Goal: Task Accomplishment & Management: Manage account settings

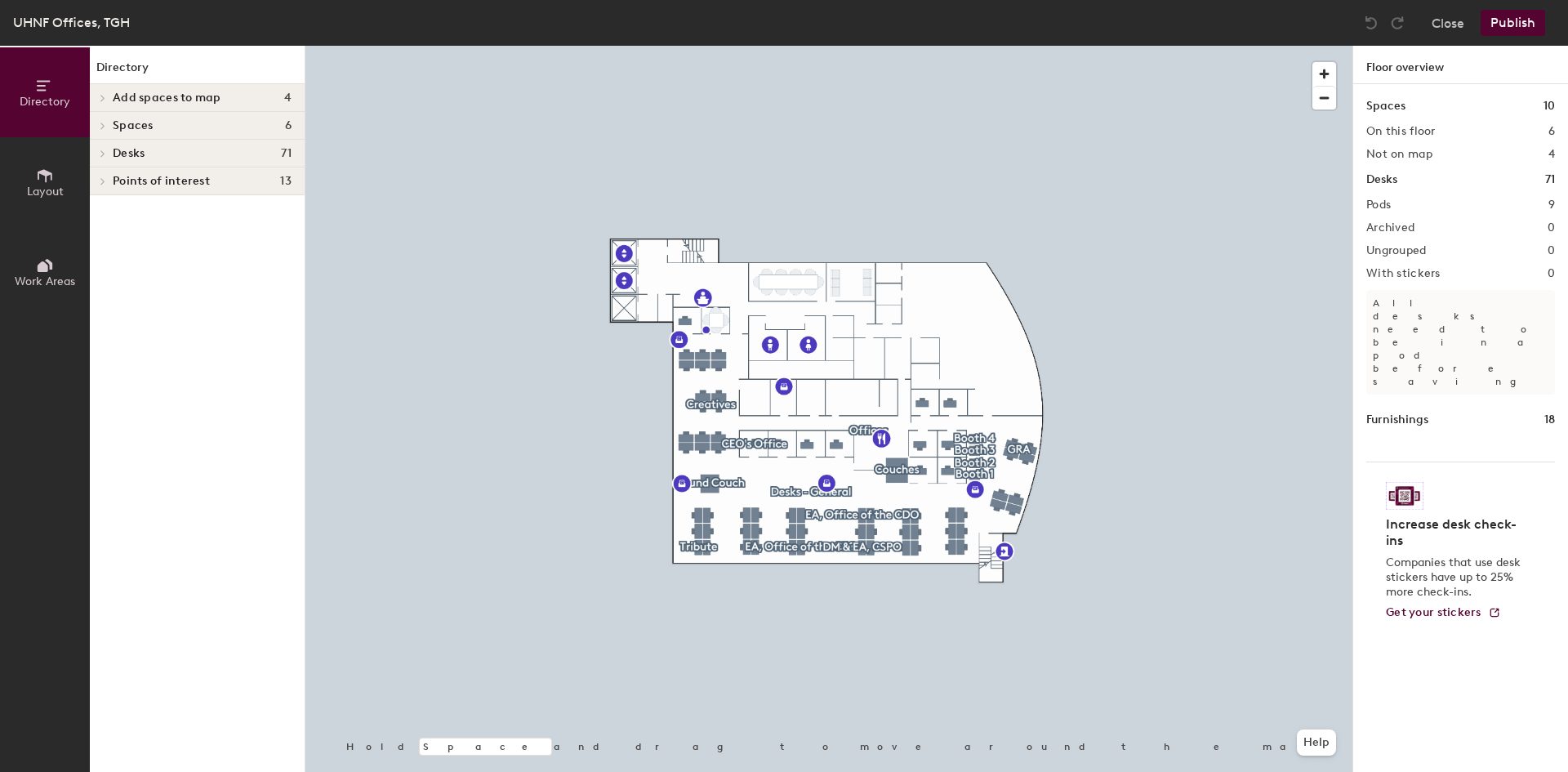
click at [808, 45] on div at bounding box center [828, 45] width 1047 height 0
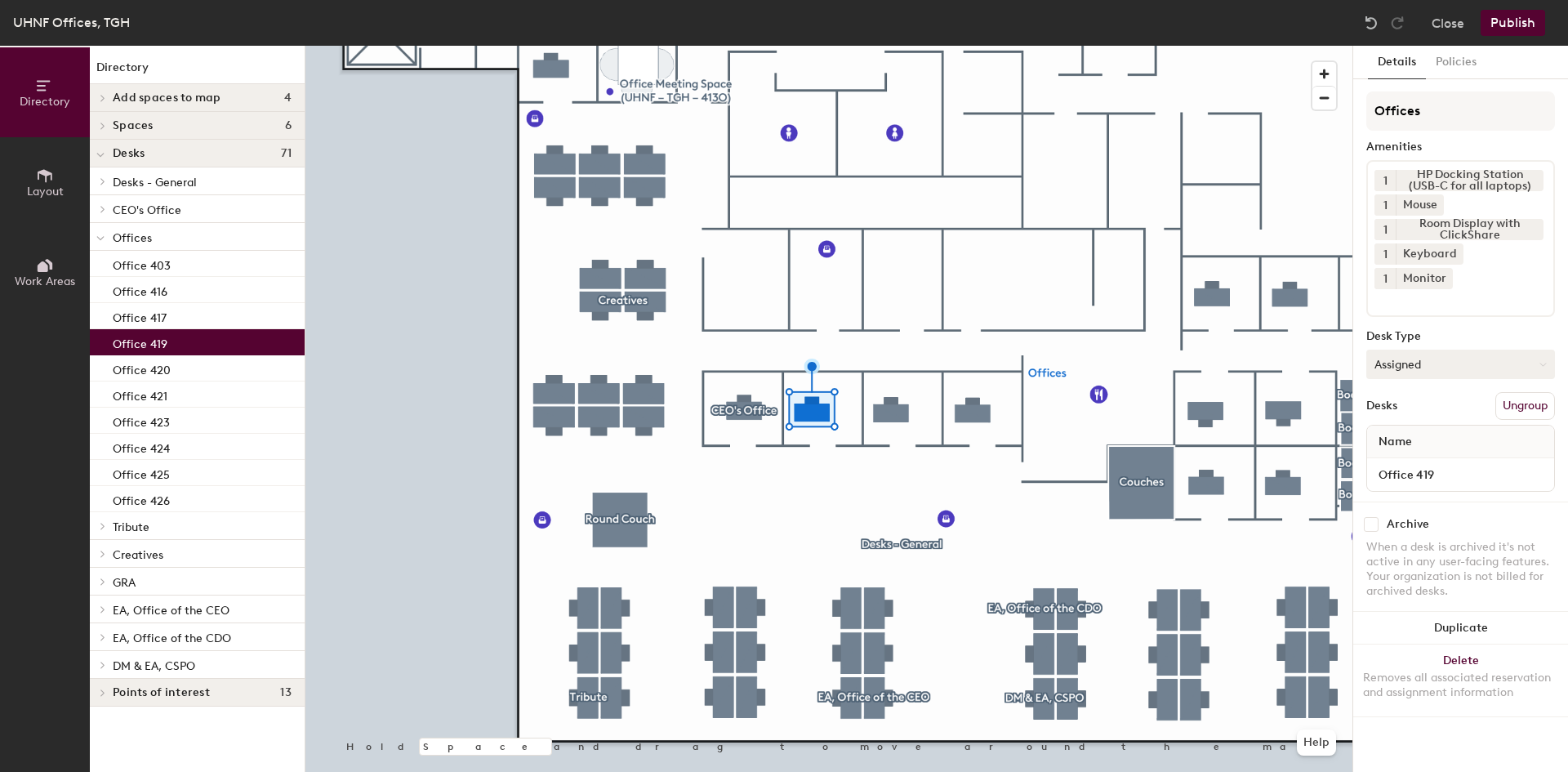
click at [1045, 349] on button "Assigned" at bounding box center [1461, 364] width 189 height 30
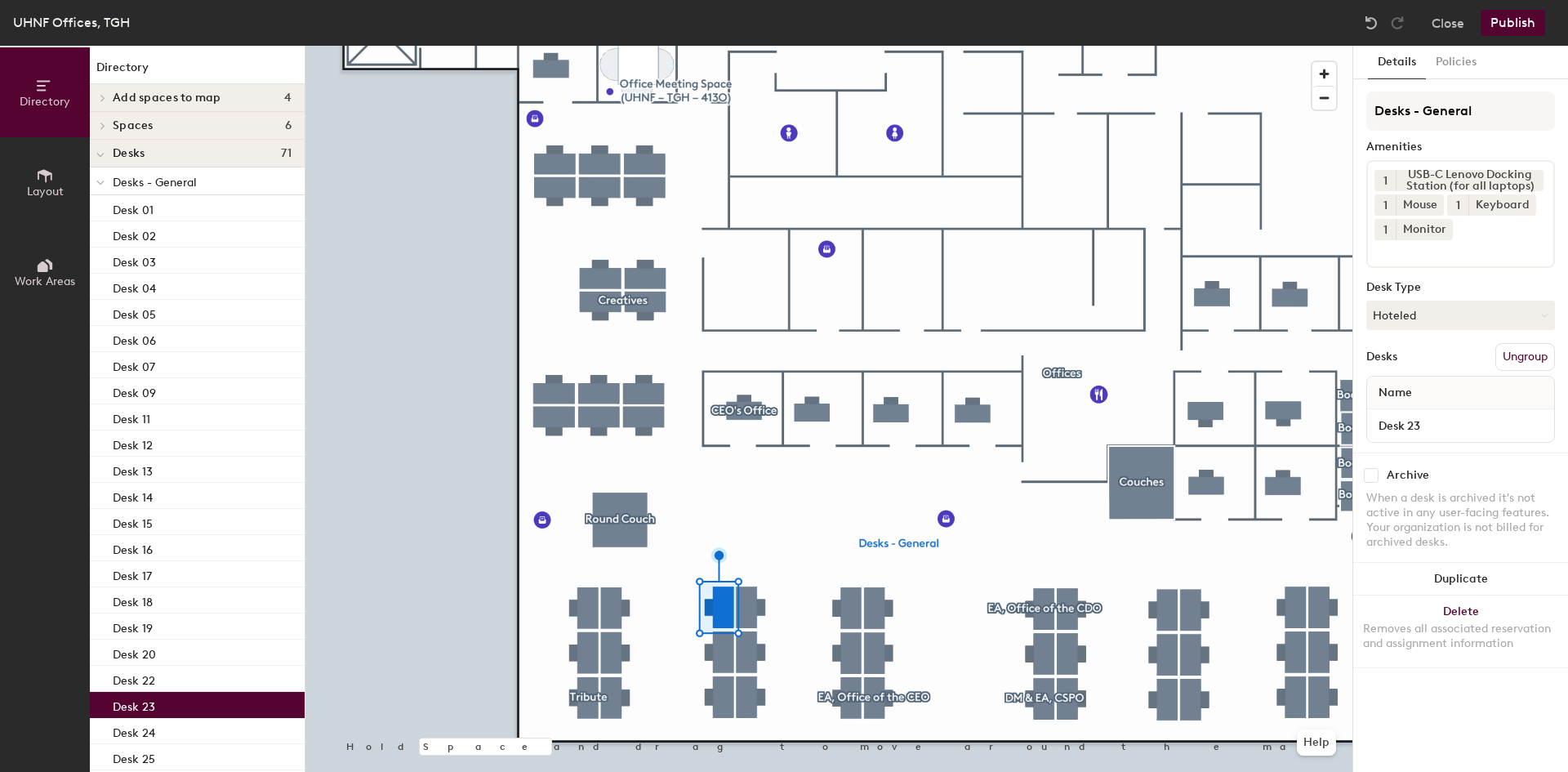
click at [612, 45] on div at bounding box center [828, 45] width 1047 height 0
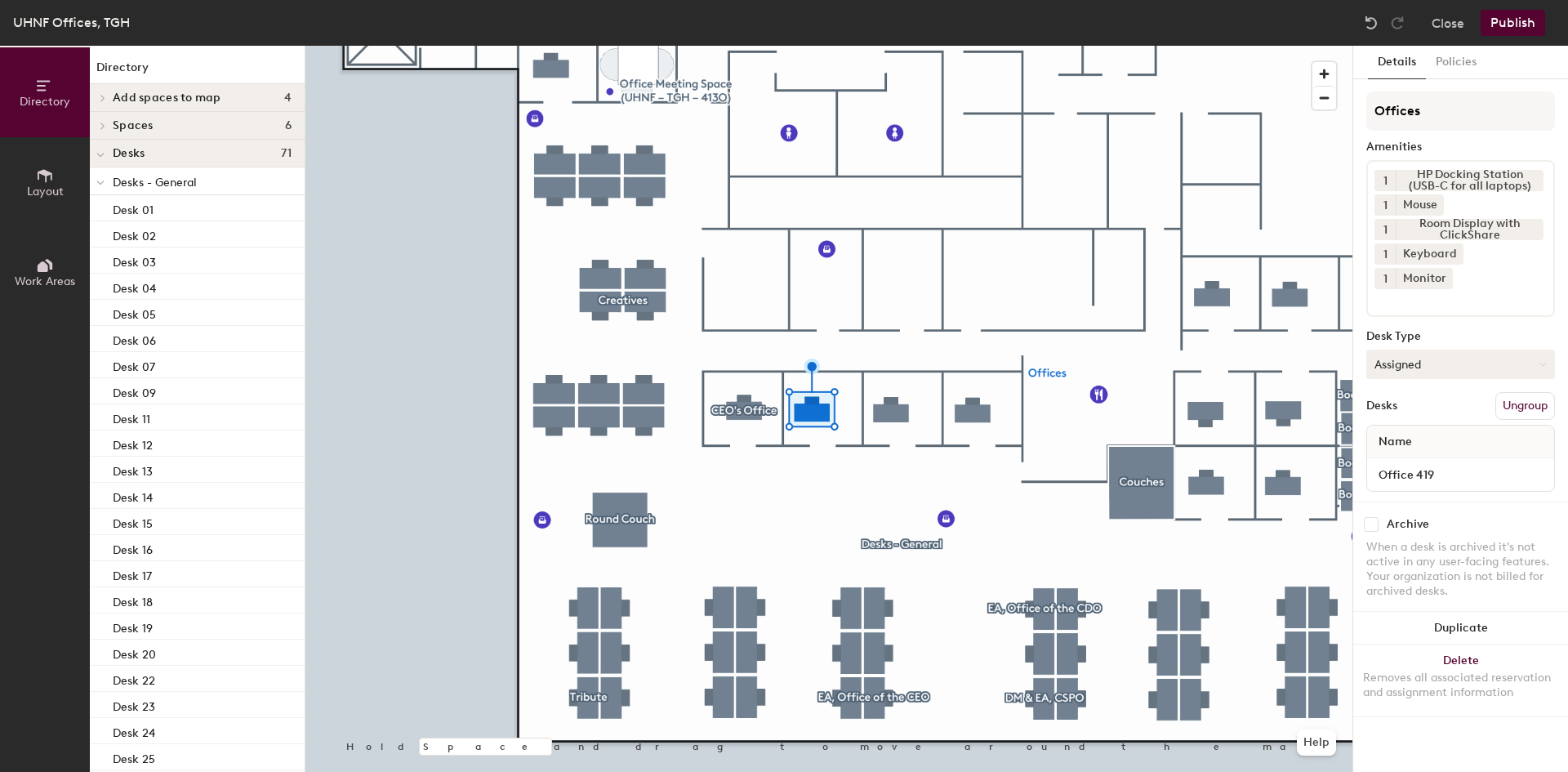
click at [1045, 349] on button "Assigned" at bounding box center [1461, 364] width 189 height 30
click at [1045, 451] on div "Hoteled" at bounding box center [1449, 463] width 163 height 25
click at [1045, 25] on button "Publish" at bounding box center [1513, 23] width 65 height 27
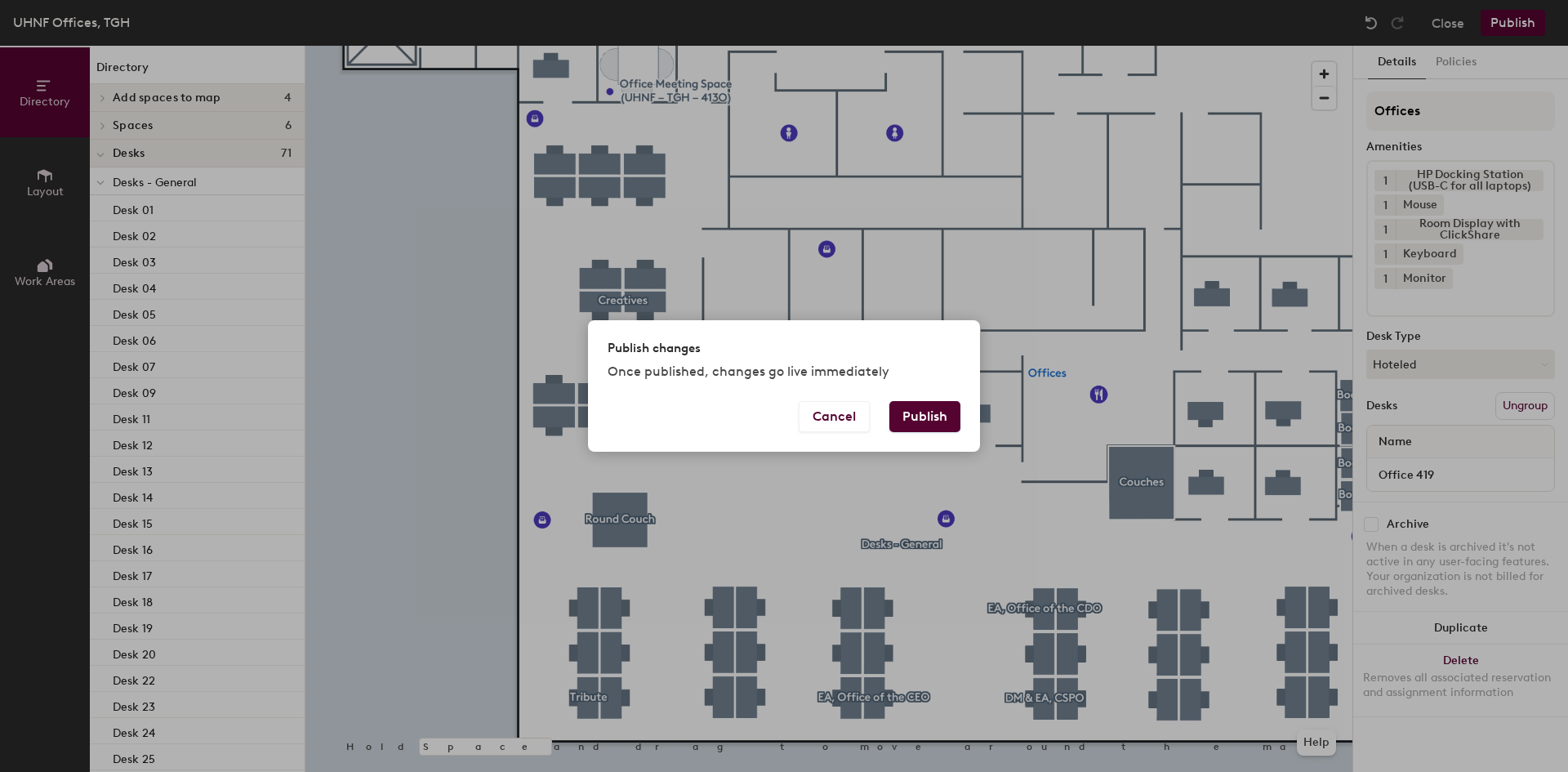
click at [926, 409] on button "Publish" at bounding box center [925, 417] width 71 height 31
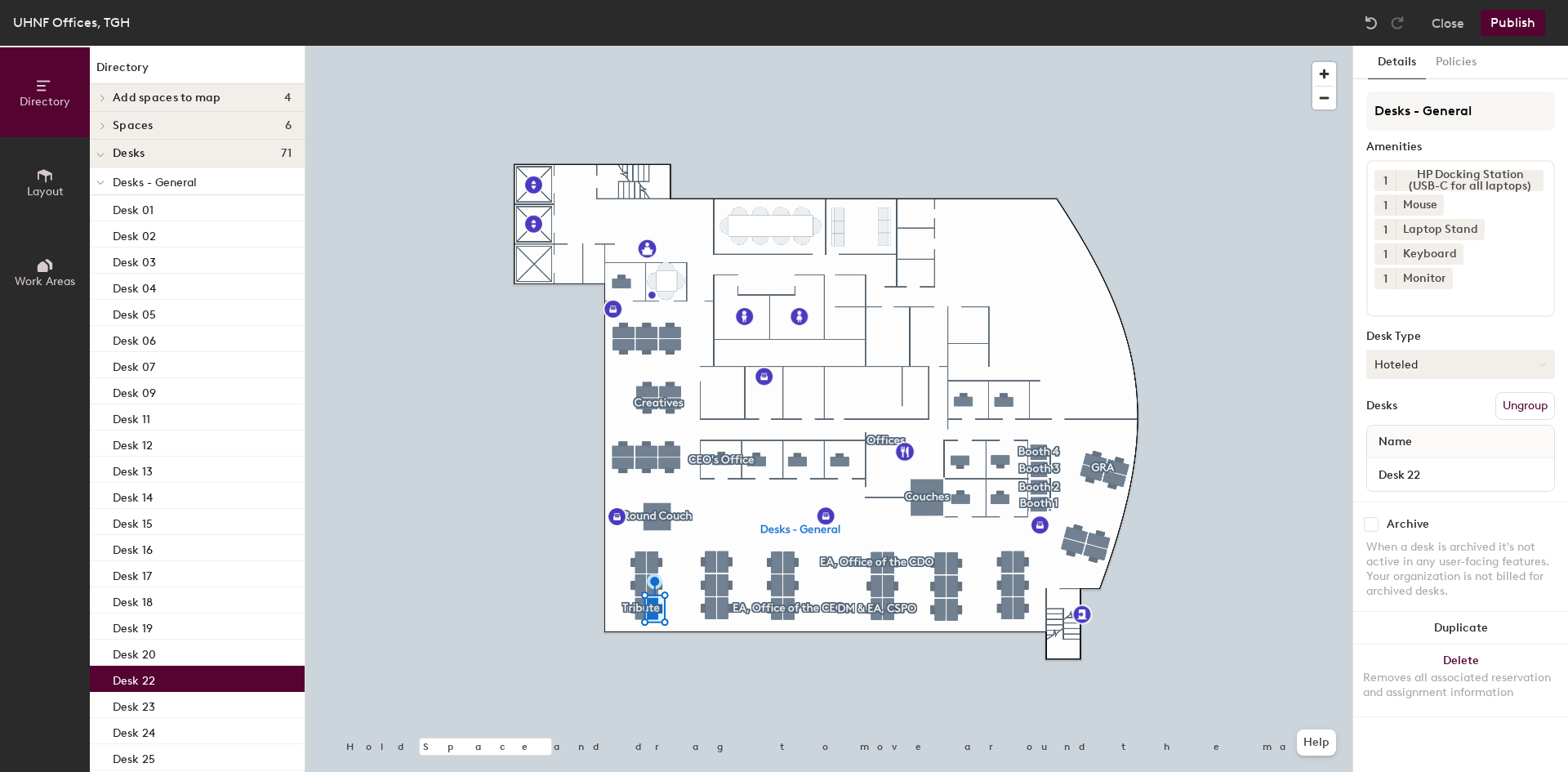
click at [1529, 349] on button "Hoteled" at bounding box center [1461, 364] width 189 height 30
click at [1409, 402] on div "Assigned" at bounding box center [1449, 414] width 163 height 25
click at [1424, 463] on input "Desk 22" at bounding box center [1460, 474] width 180 height 23
click at [1450, 31] on button "Close" at bounding box center [1447, 23] width 32 height 27
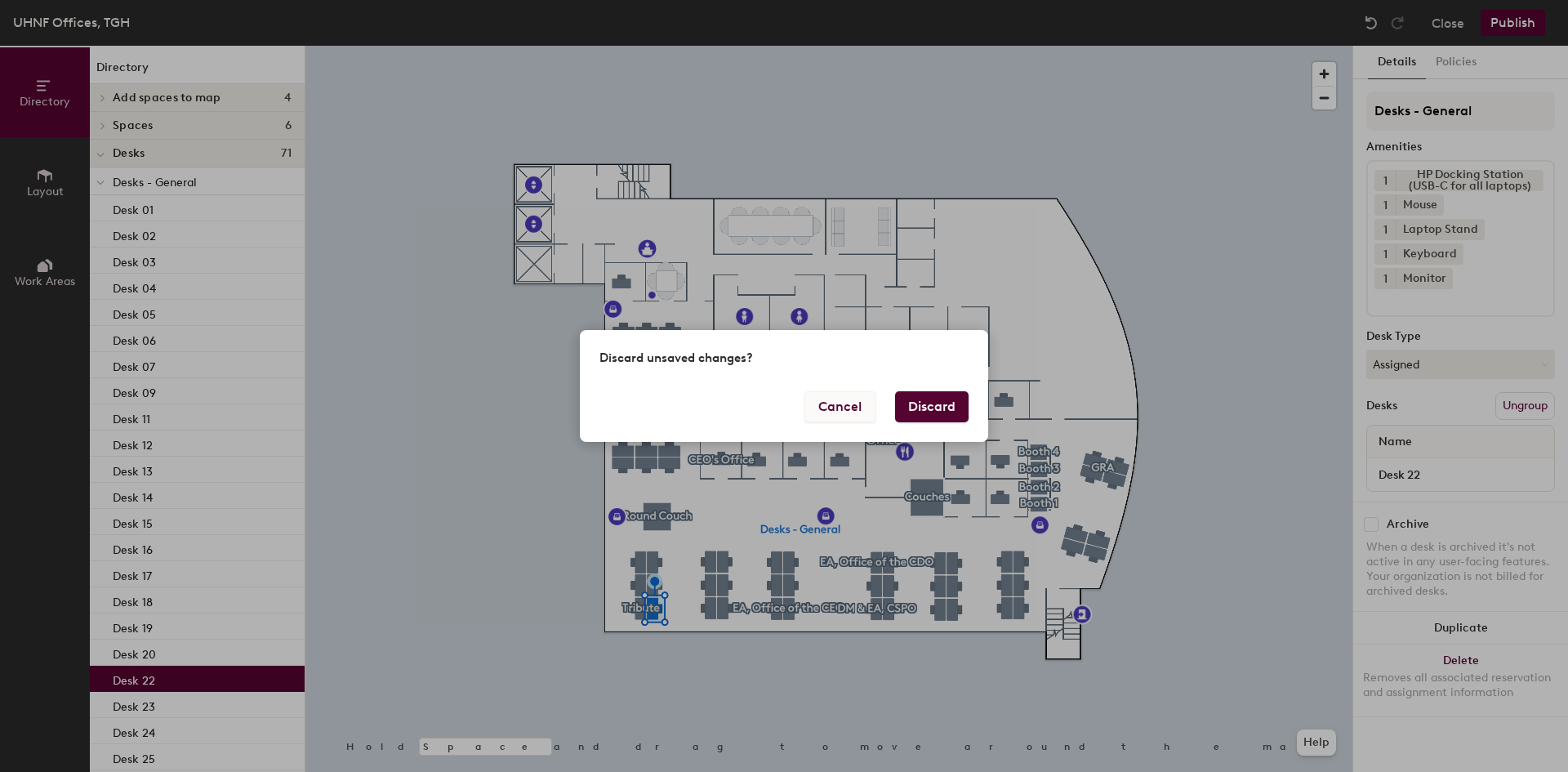
click at [843, 408] on button "Cancel" at bounding box center [840, 407] width 71 height 31
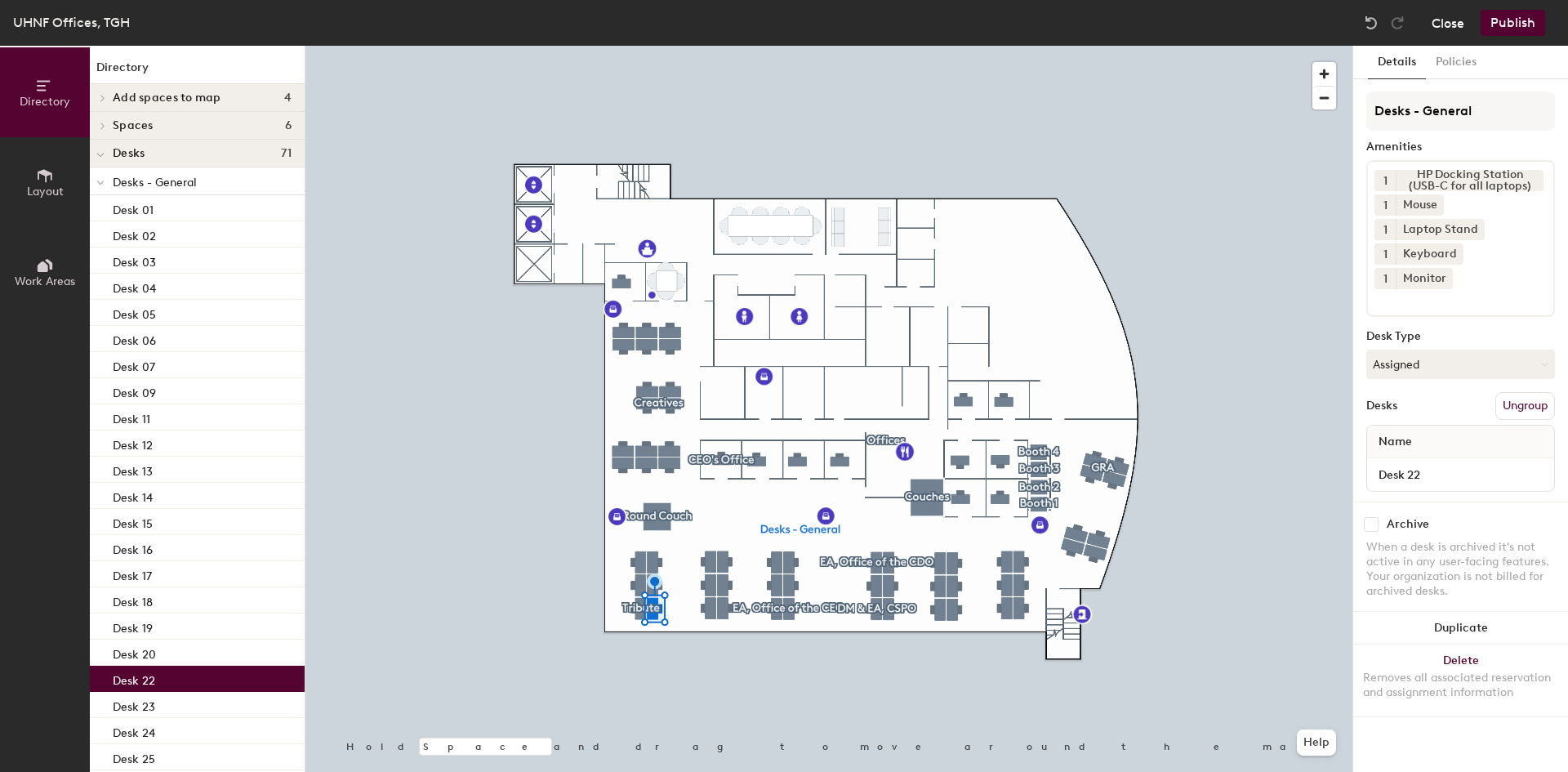
click at [1441, 26] on button "Close" at bounding box center [1447, 23] width 32 height 27
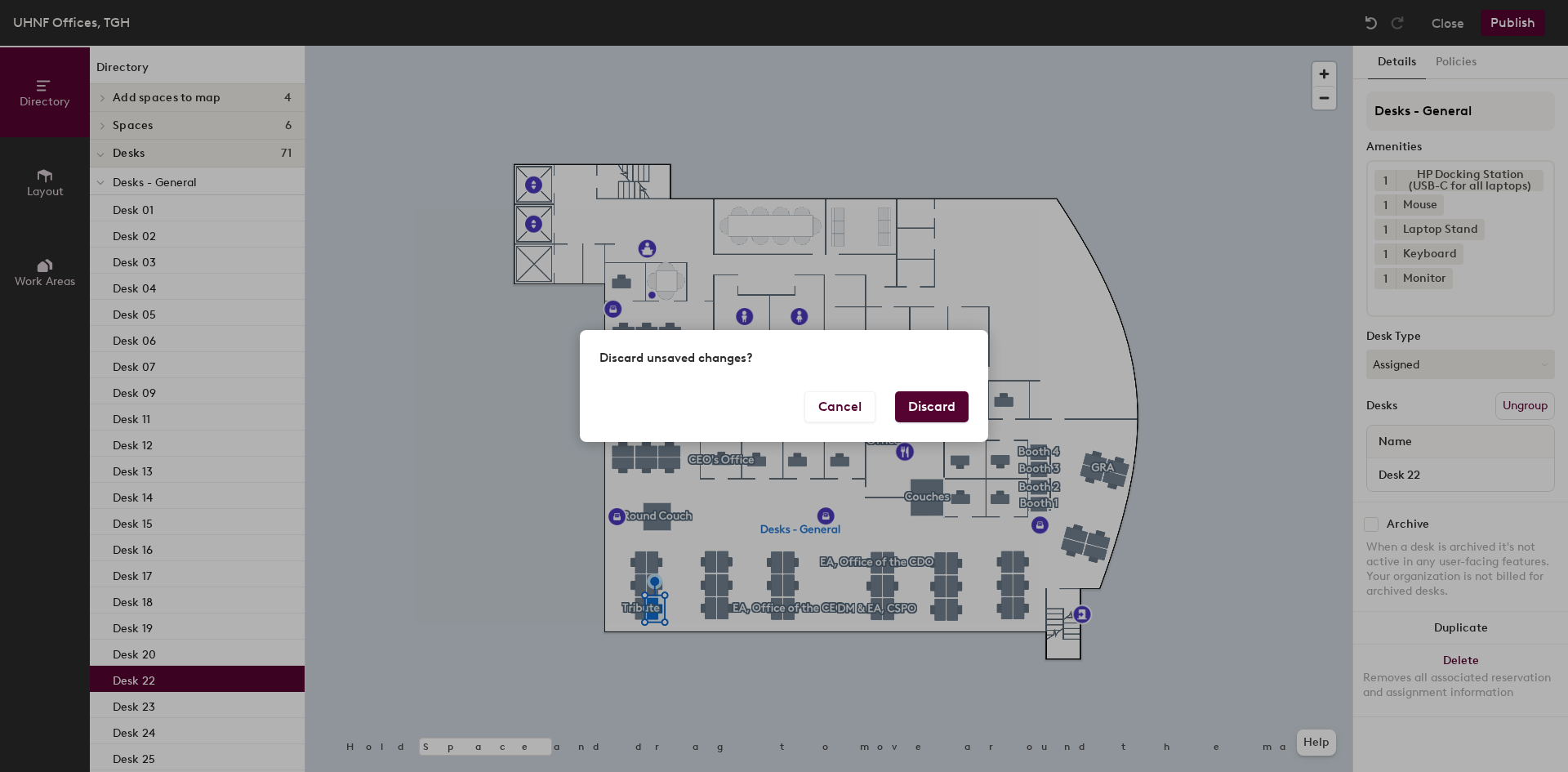
click at [935, 398] on button "Discard" at bounding box center [932, 407] width 74 height 31
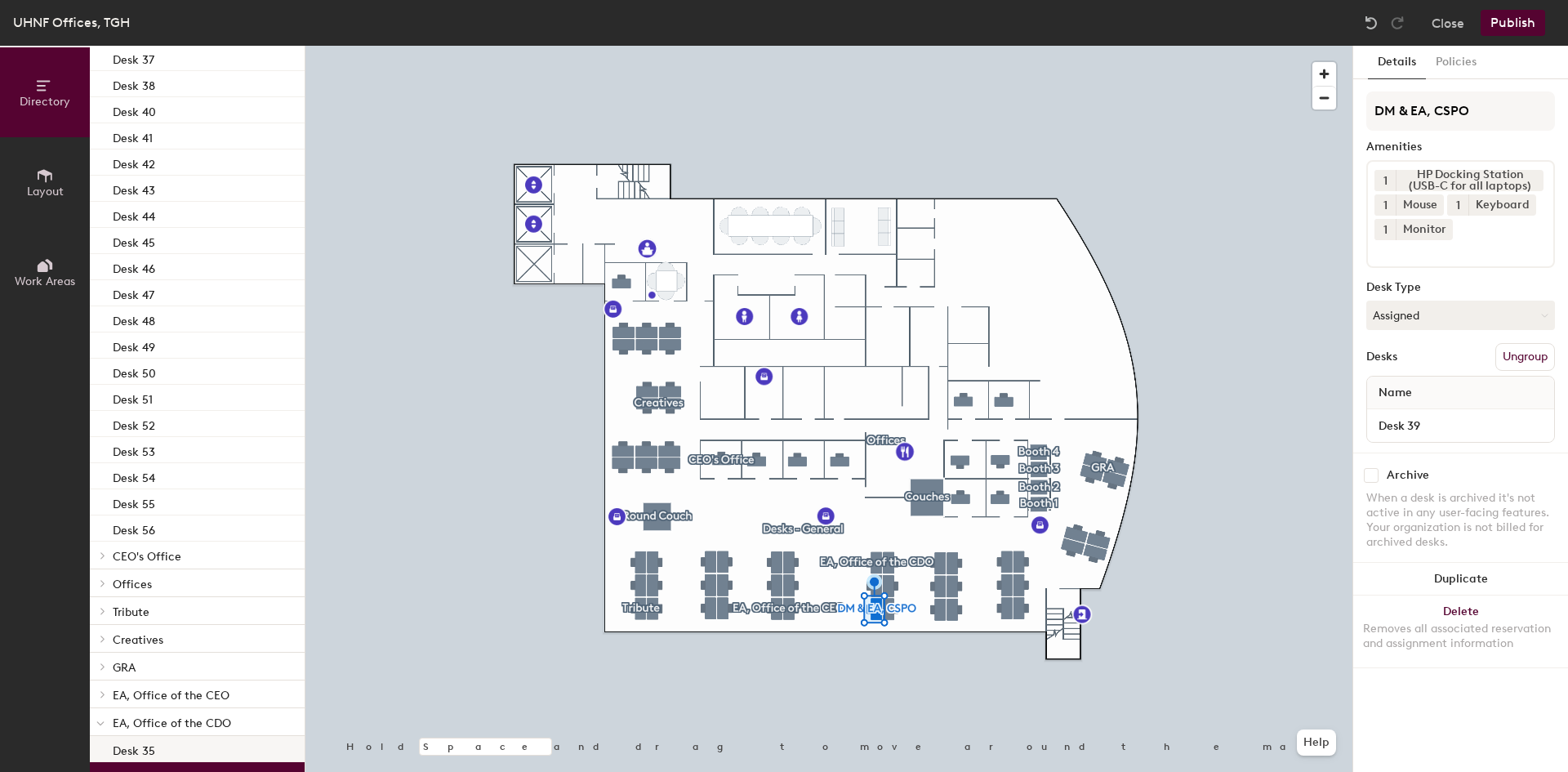
scroll to position [1045, 0]
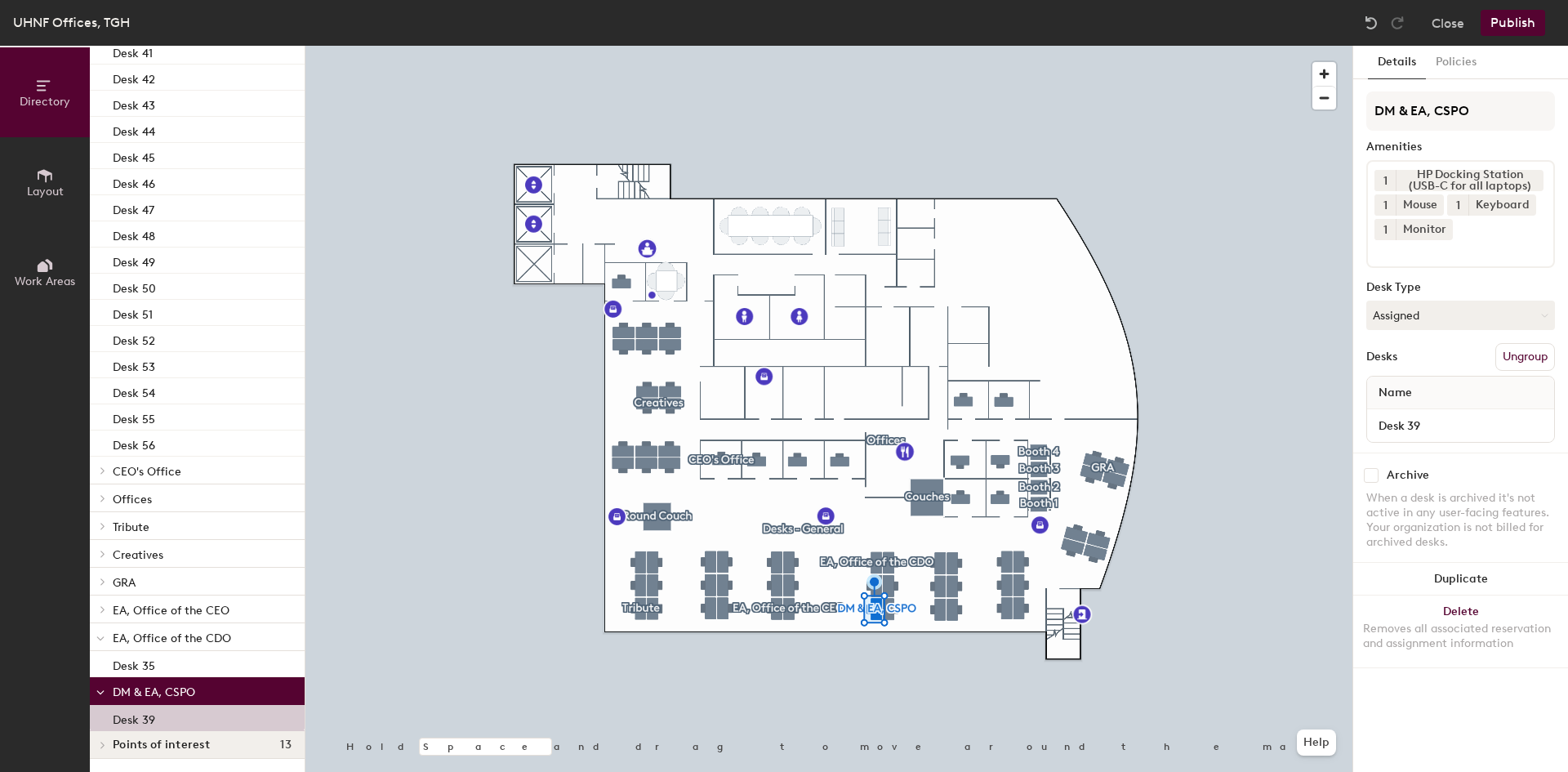
click at [151, 637] on span "EA, Office of the CDO" at bounding box center [172, 638] width 118 height 14
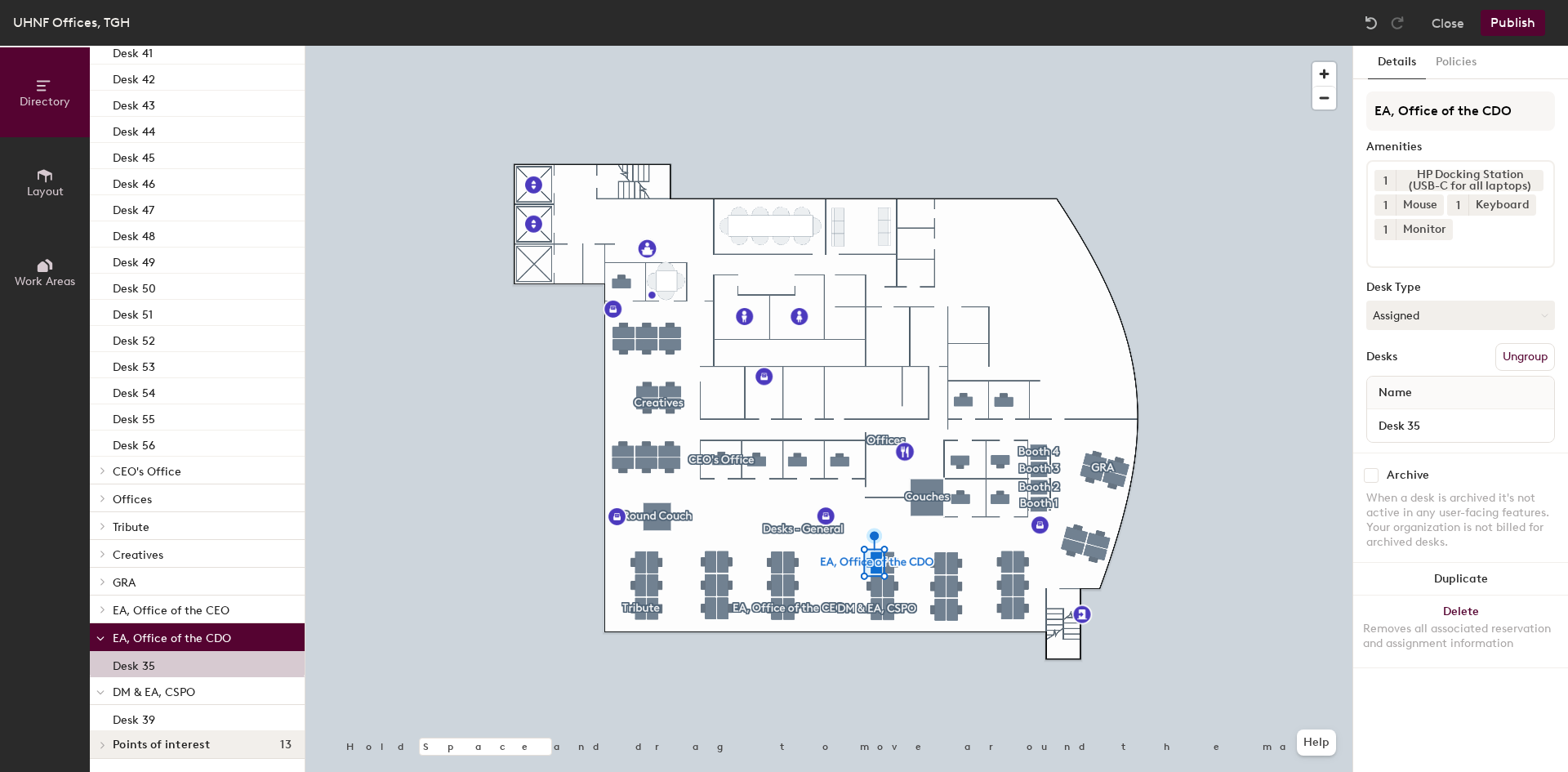
click at [103, 639] on icon at bounding box center [100, 638] width 8 height 7
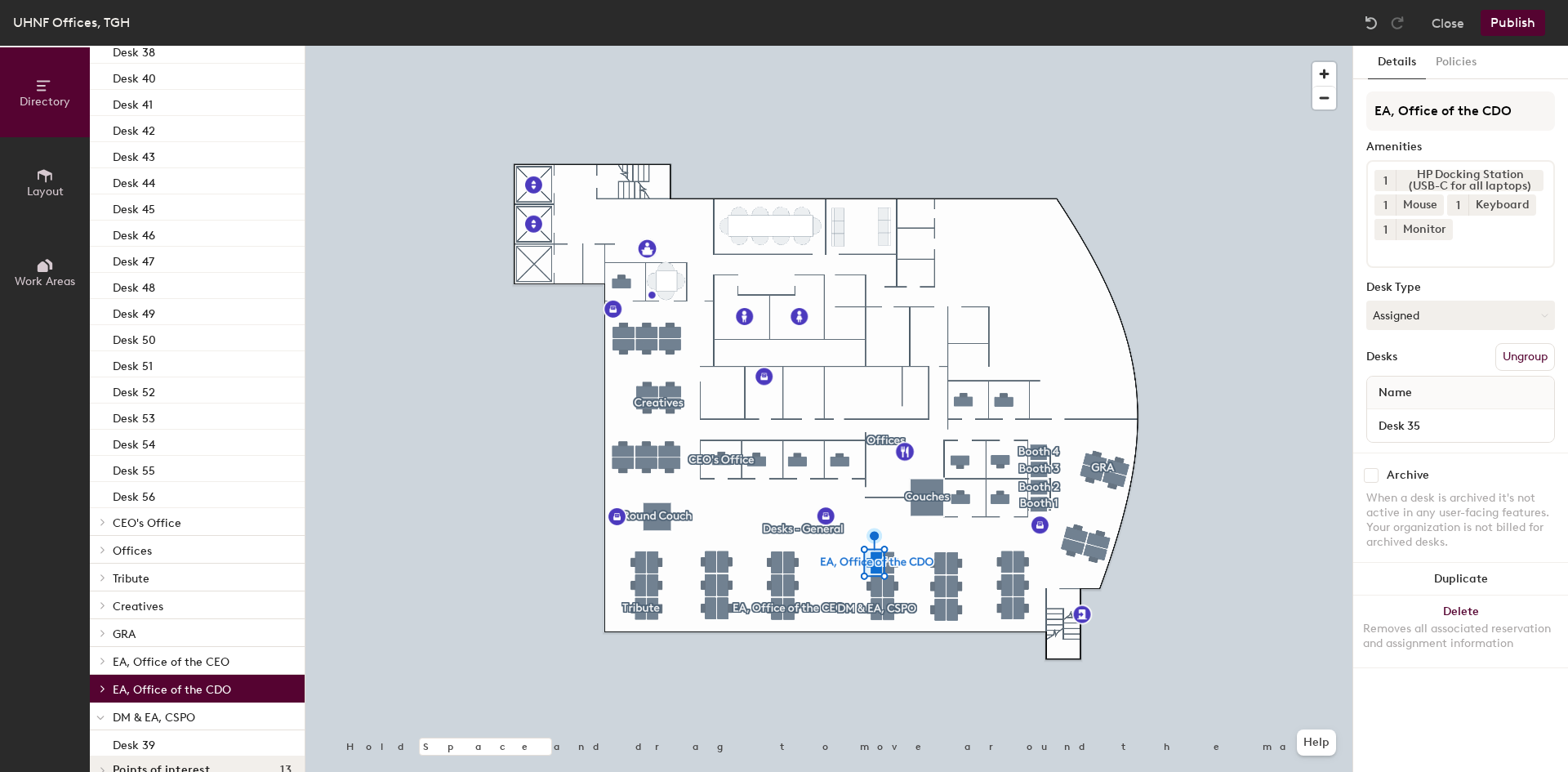
scroll to position [1019, 0]
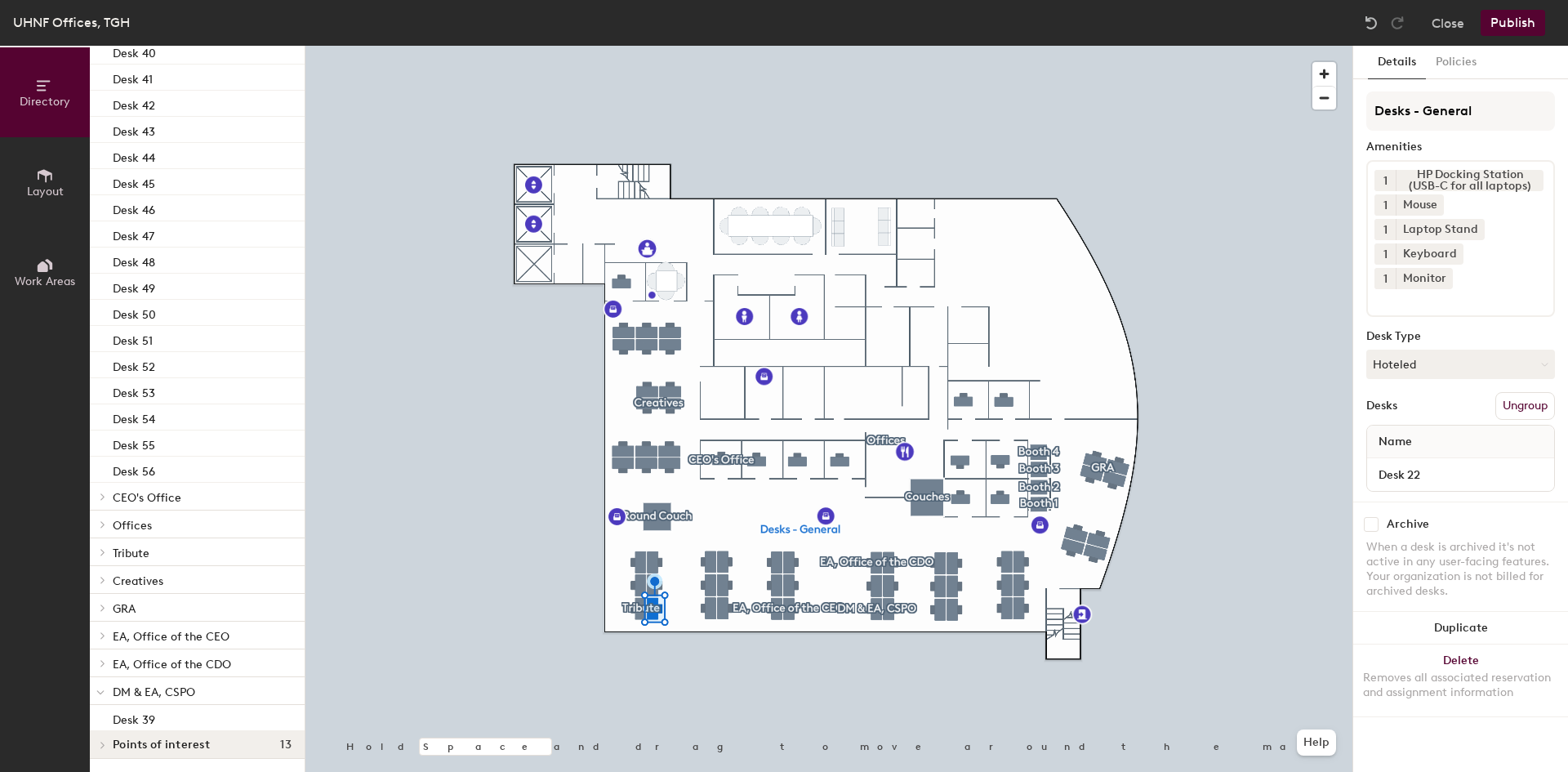
click at [1533, 391] on button "Ungroup" at bounding box center [1525, 405] width 60 height 28
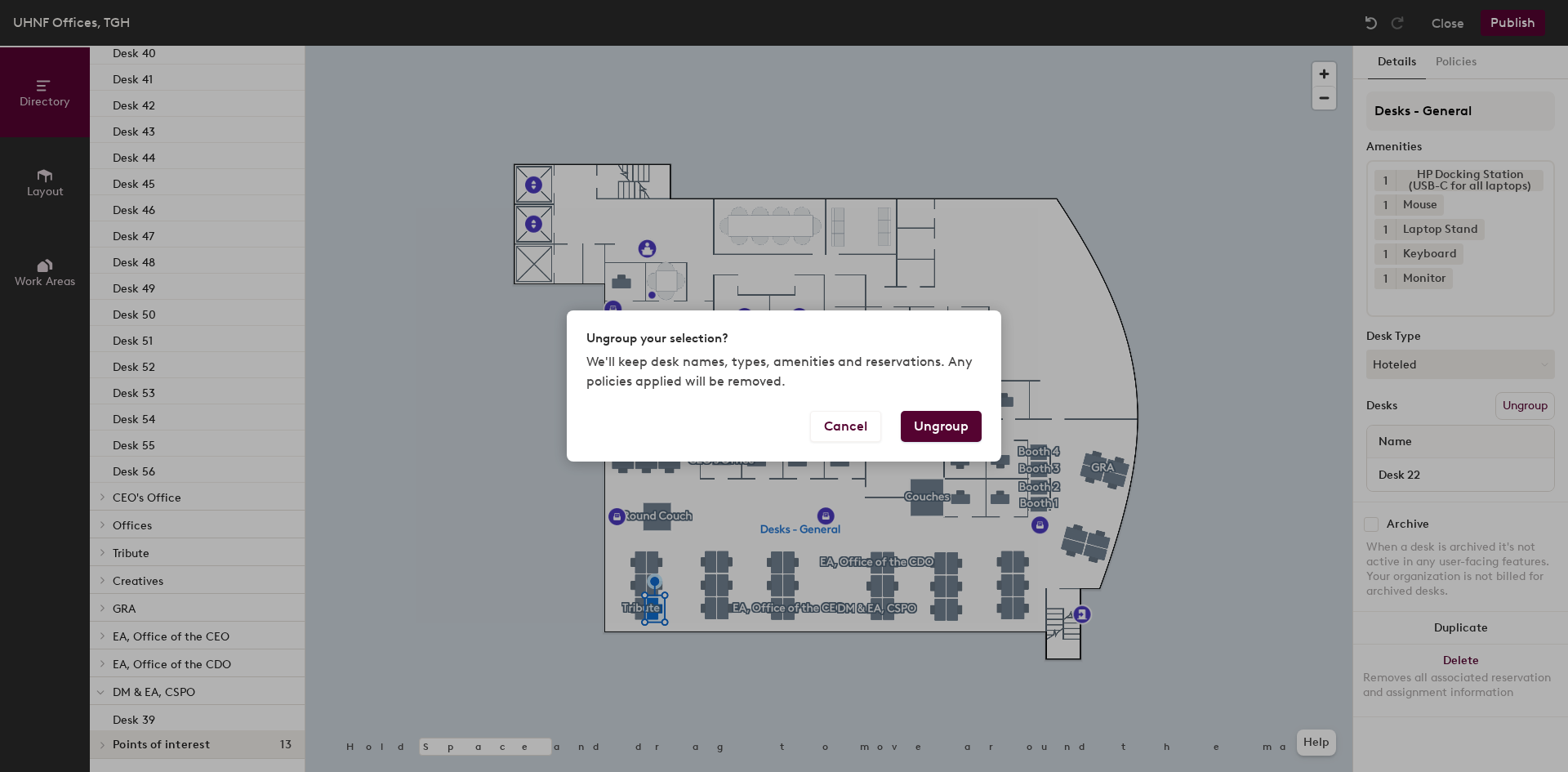
click at [960, 425] on button "Ungroup" at bounding box center [941, 427] width 81 height 31
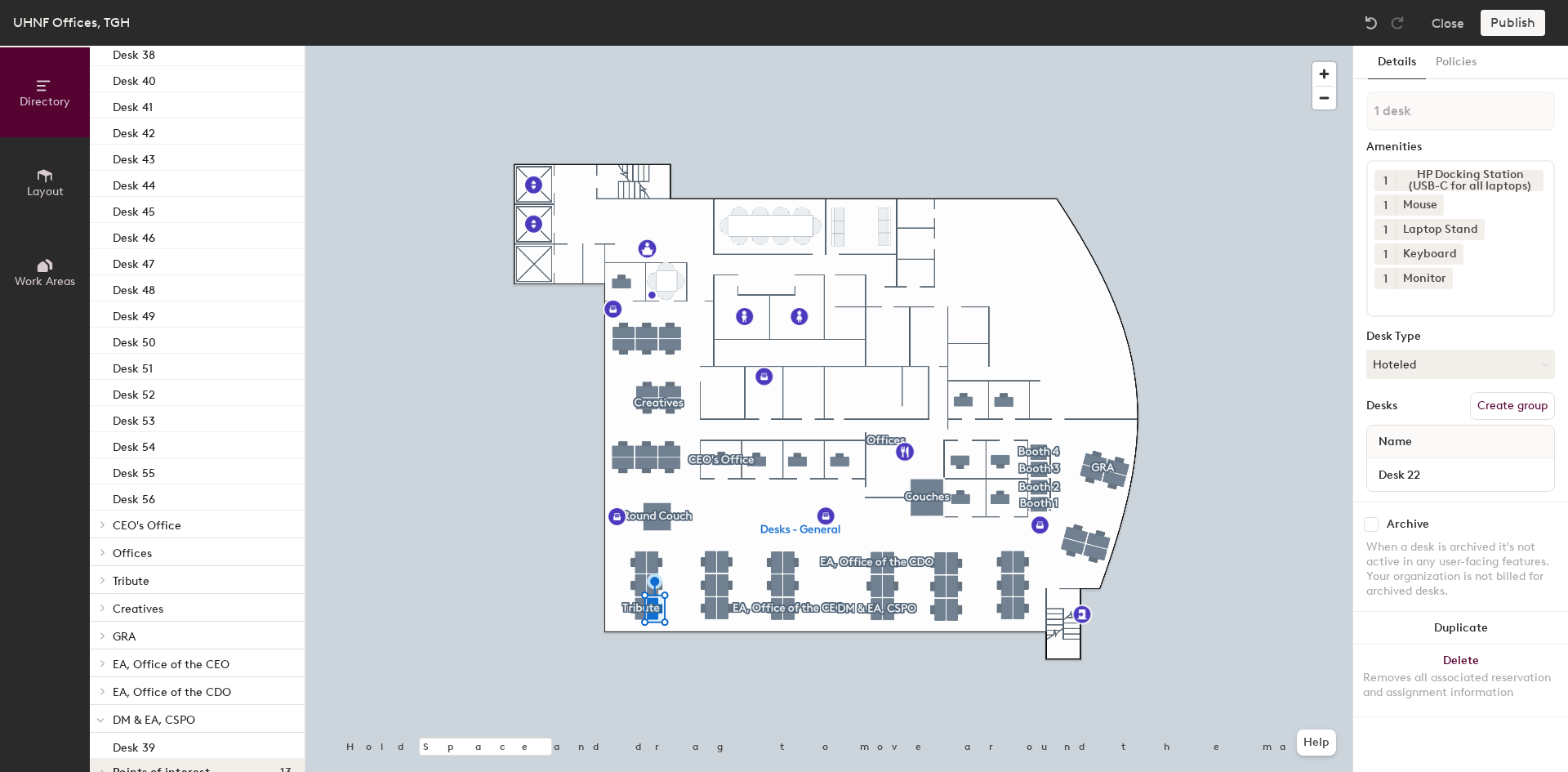
scroll to position [1046, 0]
click at [1549, 349] on button "Hoteled" at bounding box center [1461, 364] width 189 height 30
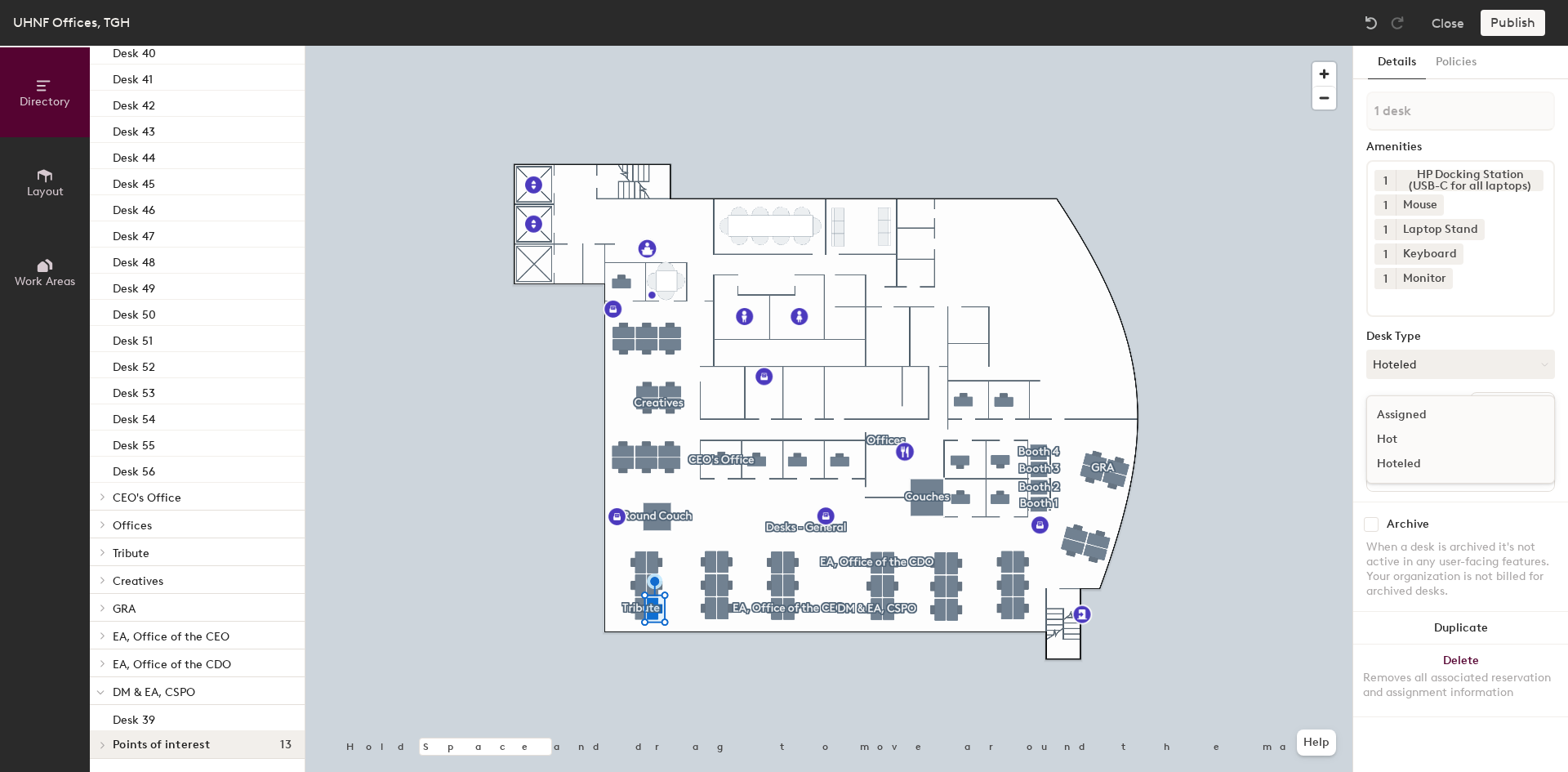
click at [1449, 402] on div "Assigned" at bounding box center [1449, 414] width 163 height 25
click at [1508, 391] on button "Create group" at bounding box center [1512, 405] width 85 height 28
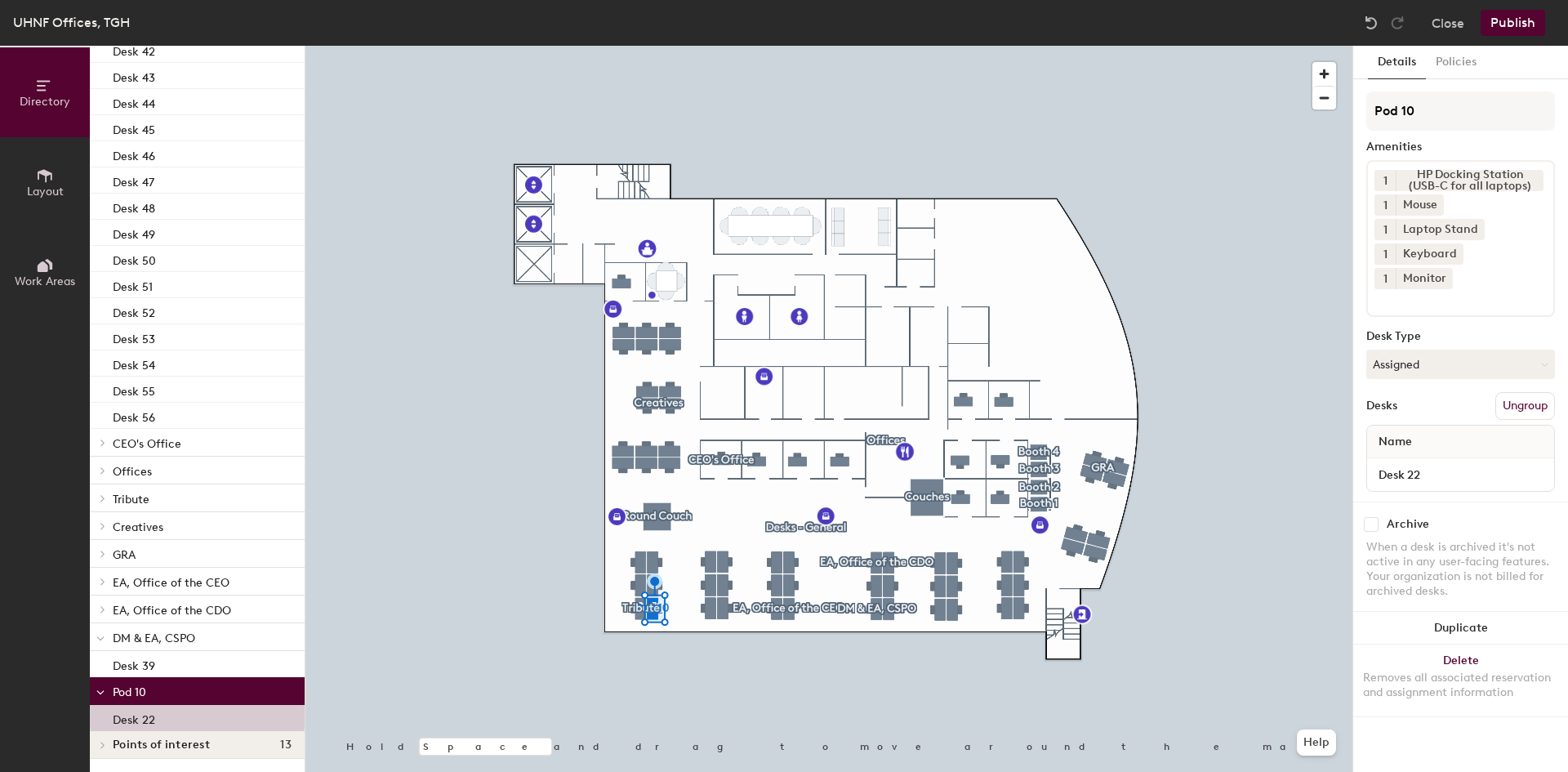
click at [1513, 391] on button "Ungroup" at bounding box center [1525, 405] width 60 height 28
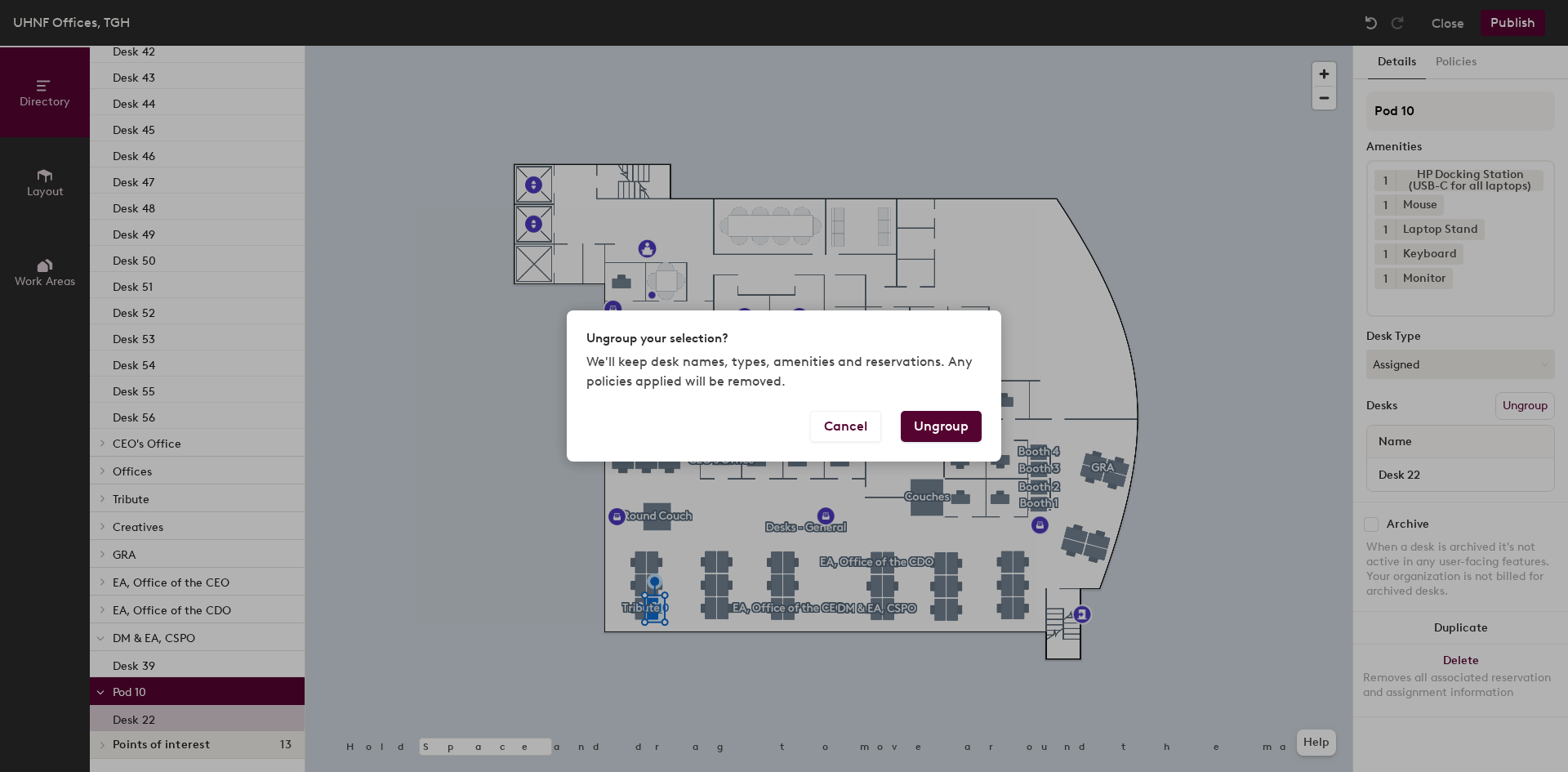
click at [953, 421] on button "Ungroup" at bounding box center [941, 427] width 81 height 31
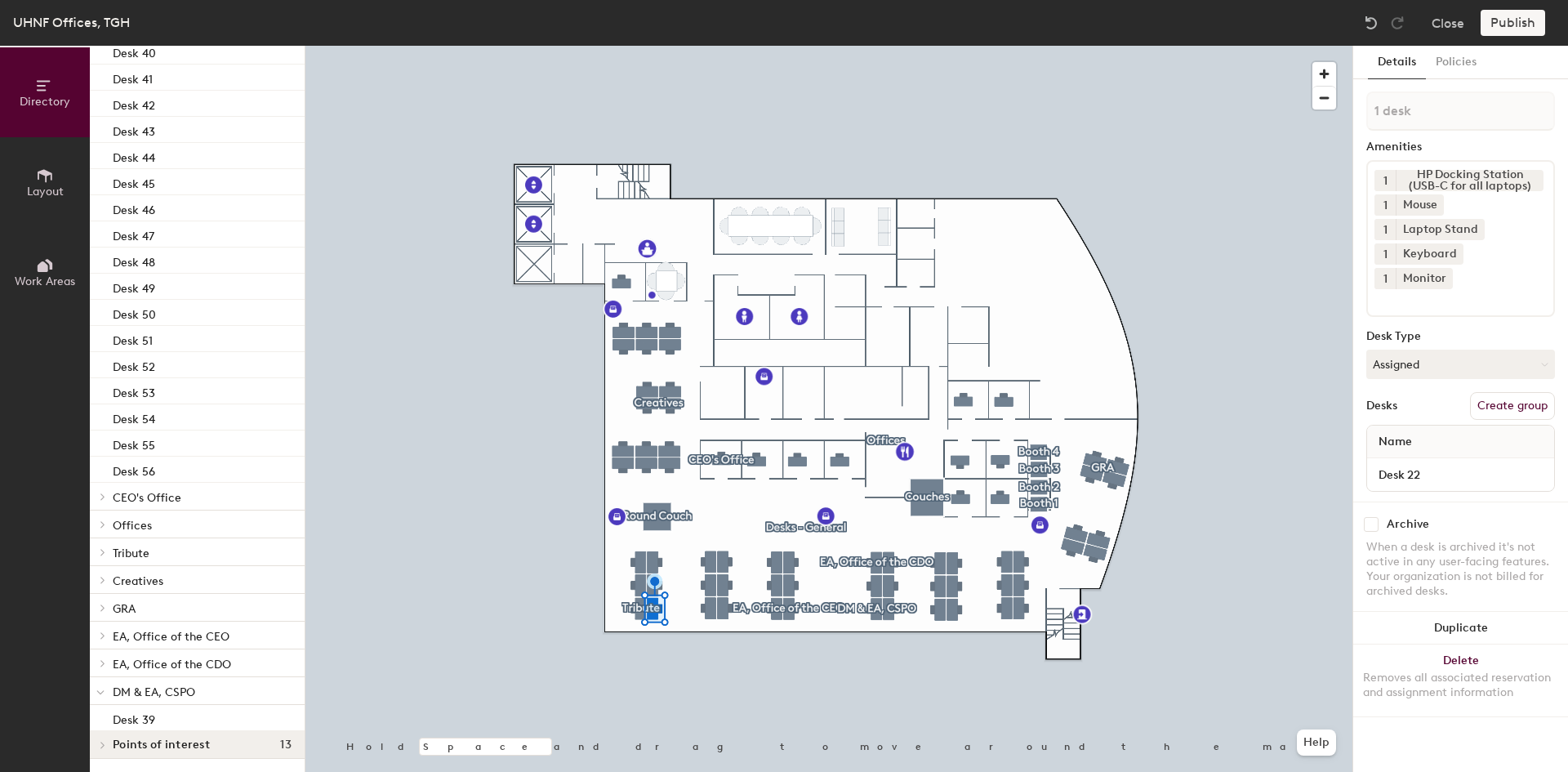
click at [1532, 391] on button "Create group" at bounding box center [1512, 405] width 85 height 28
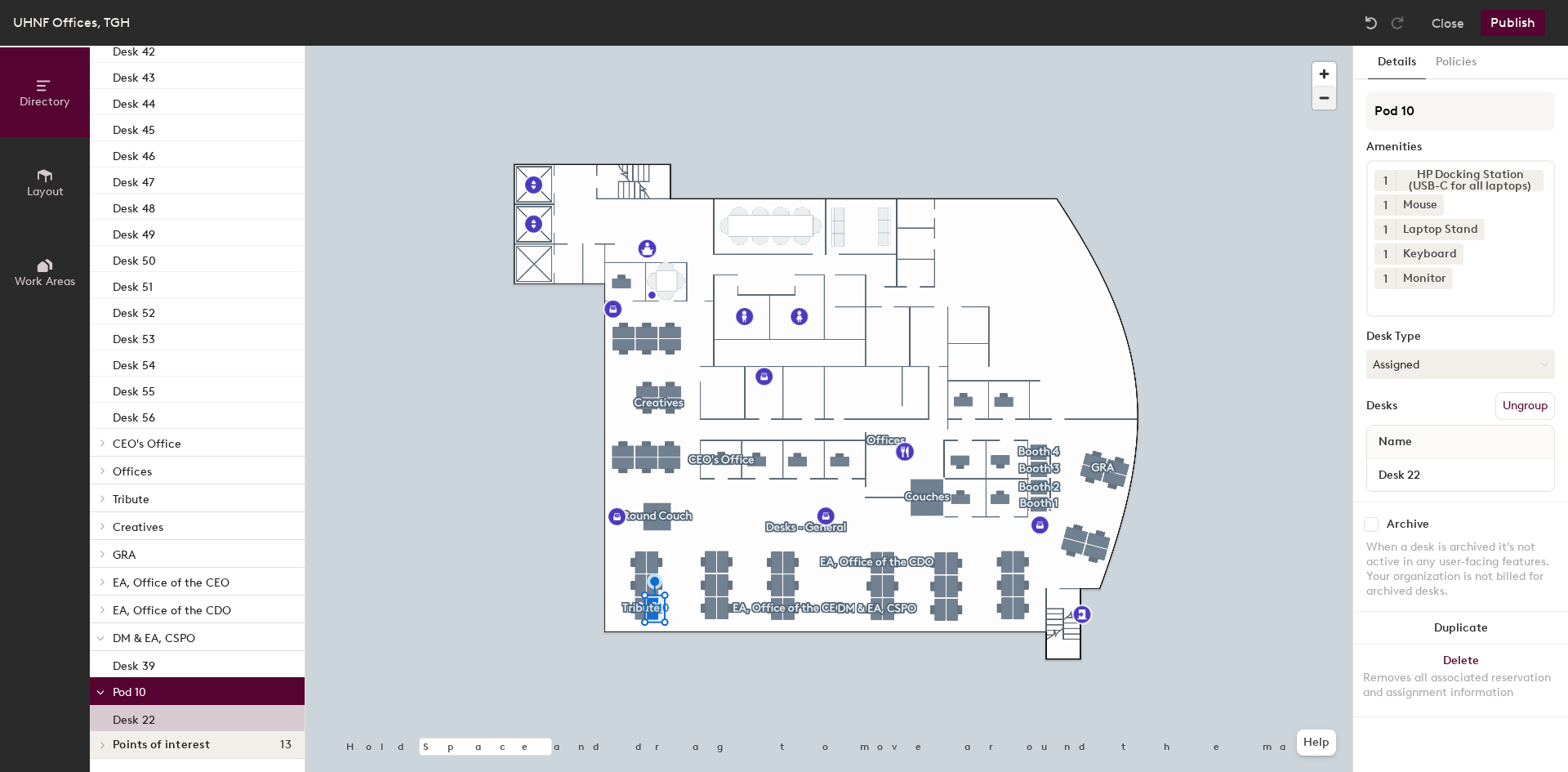
click at [1292, 105] on div "Directory Layout Work Areas Directory Add spaces to map 4 Booth 2 Breakout 1 Br…" at bounding box center [784, 408] width 1568 height 726
click at [1439, 17] on button "Close" at bounding box center [1447, 23] width 32 height 27
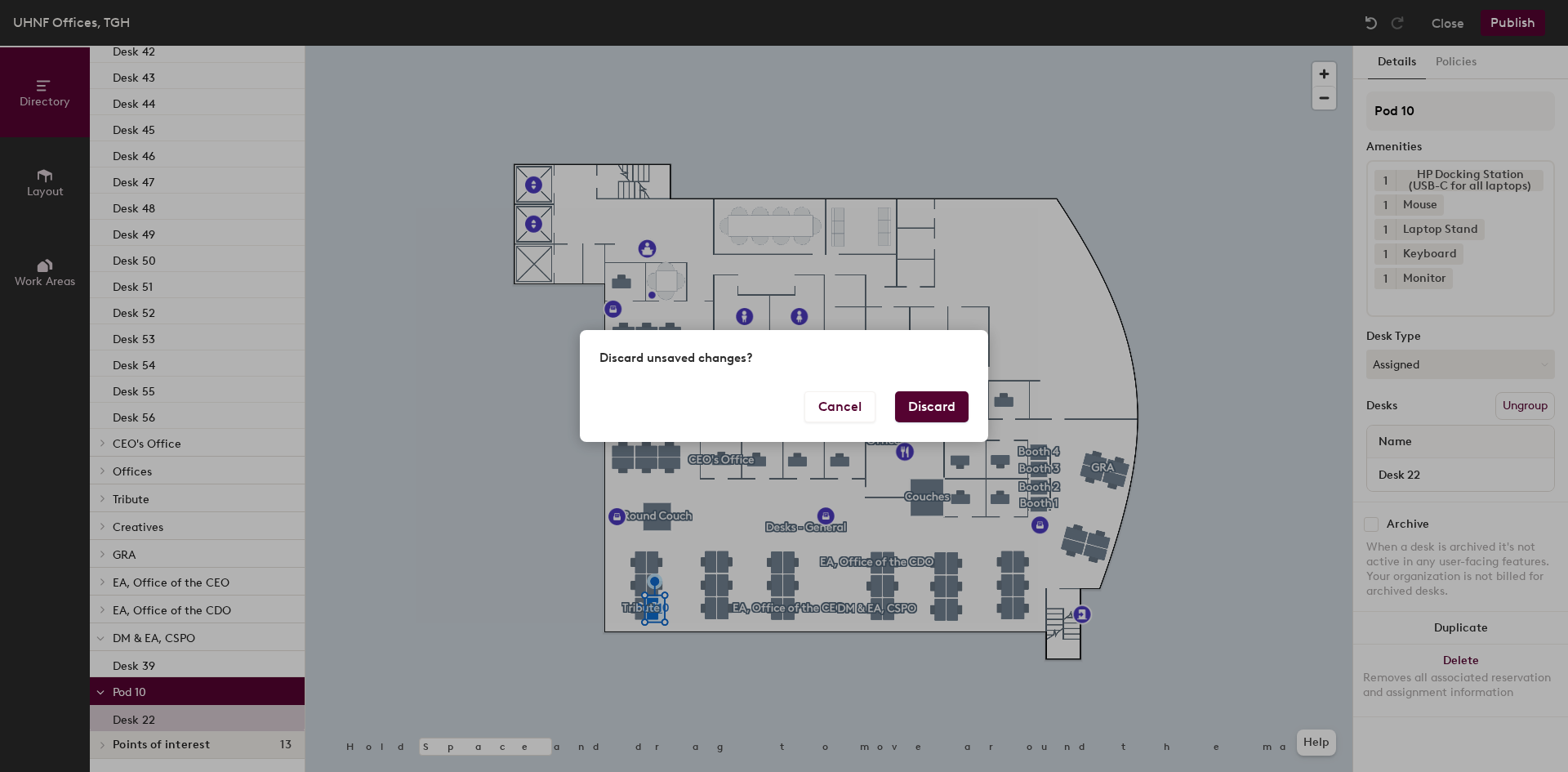
click at [932, 401] on button "Discard" at bounding box center [932, 407] width 74 height 31
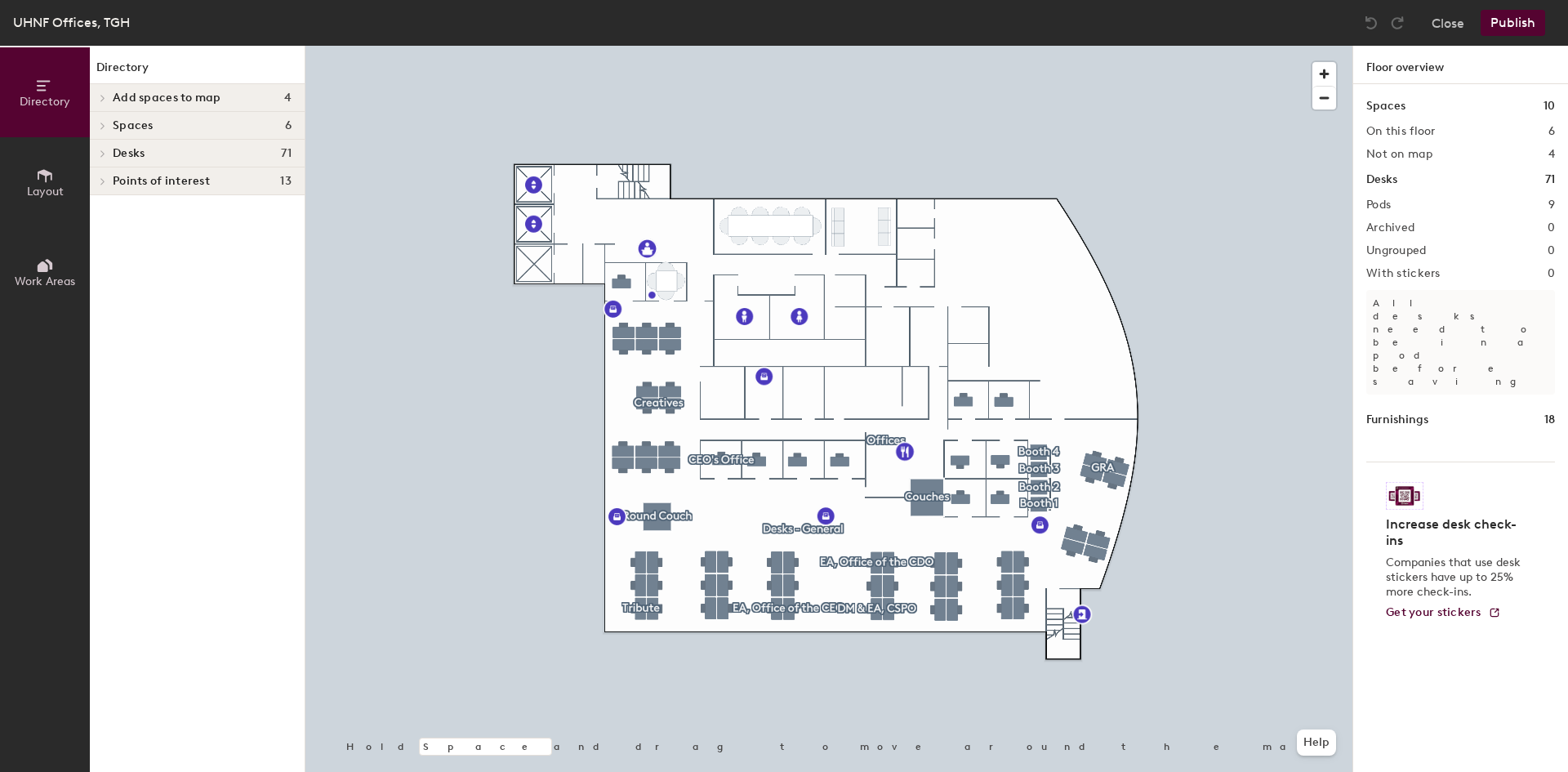
click at [626, 45] on div at bounding box center [828, 45] width 1047 height 0
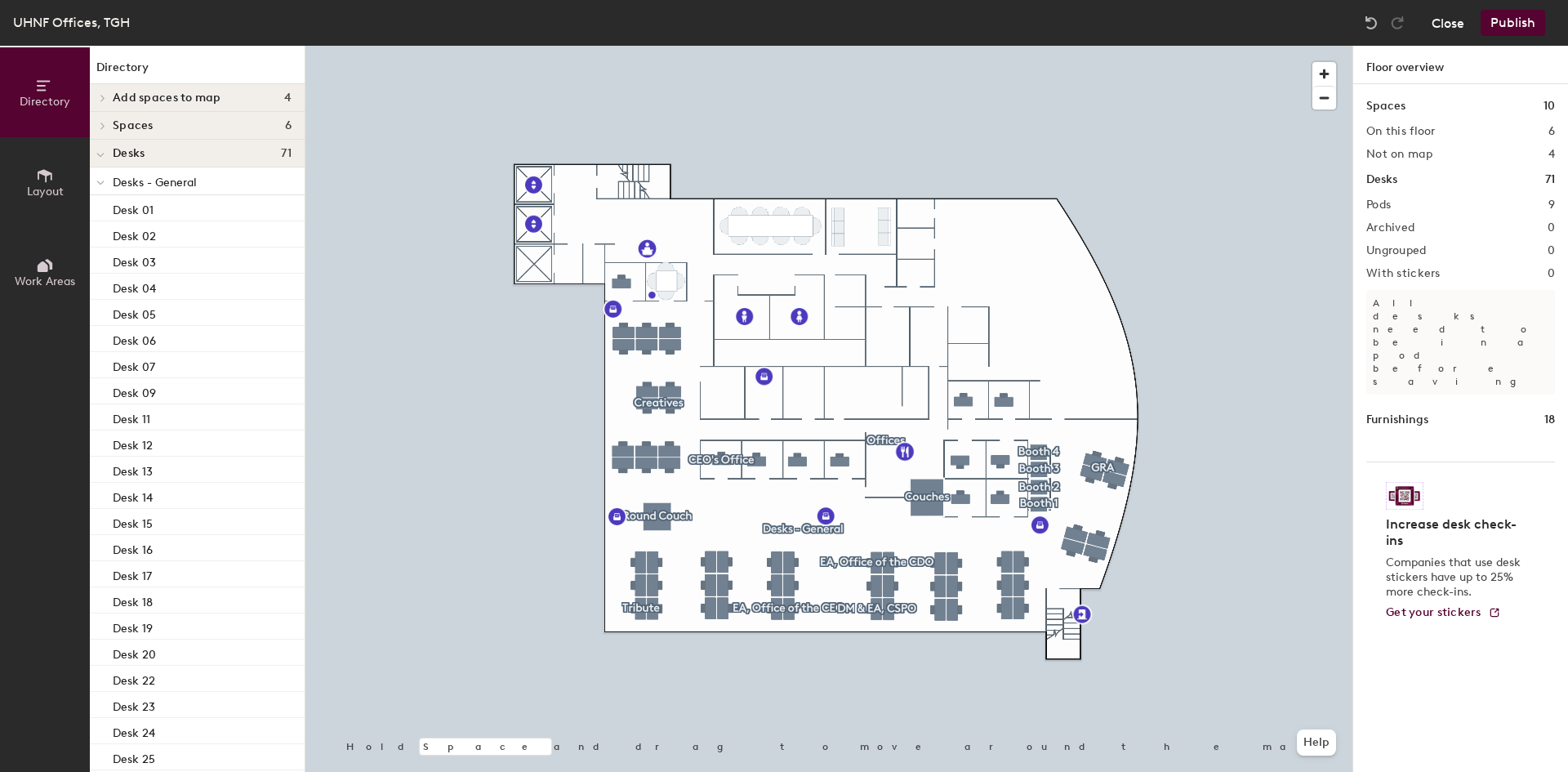
click at [1457, 24] on button "Close" at bounding box center [1447, 23] width 32 height 27
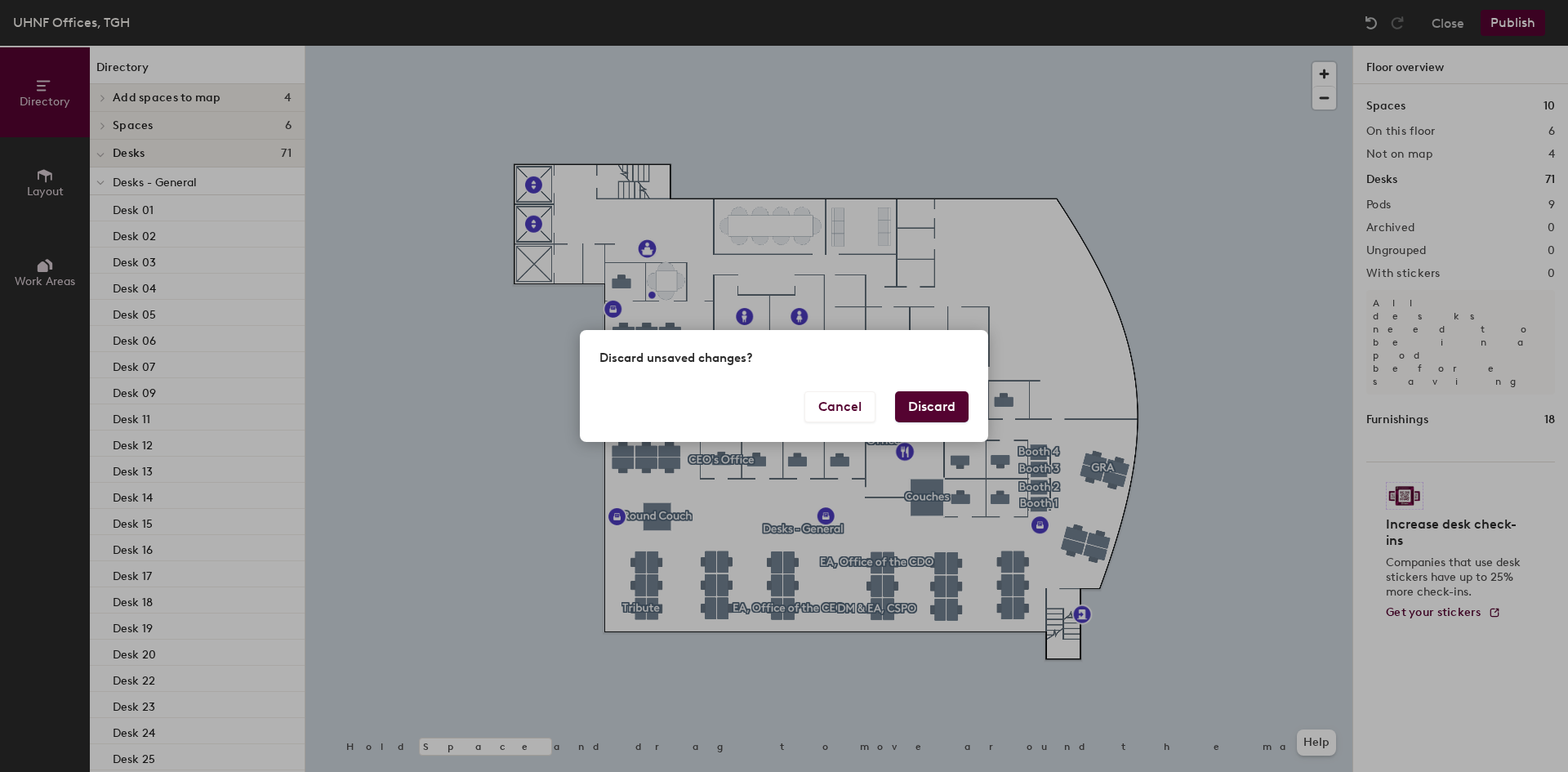
click at [935, 408] on button "Discard" at bounding box center [932, 407] width 74 height 31
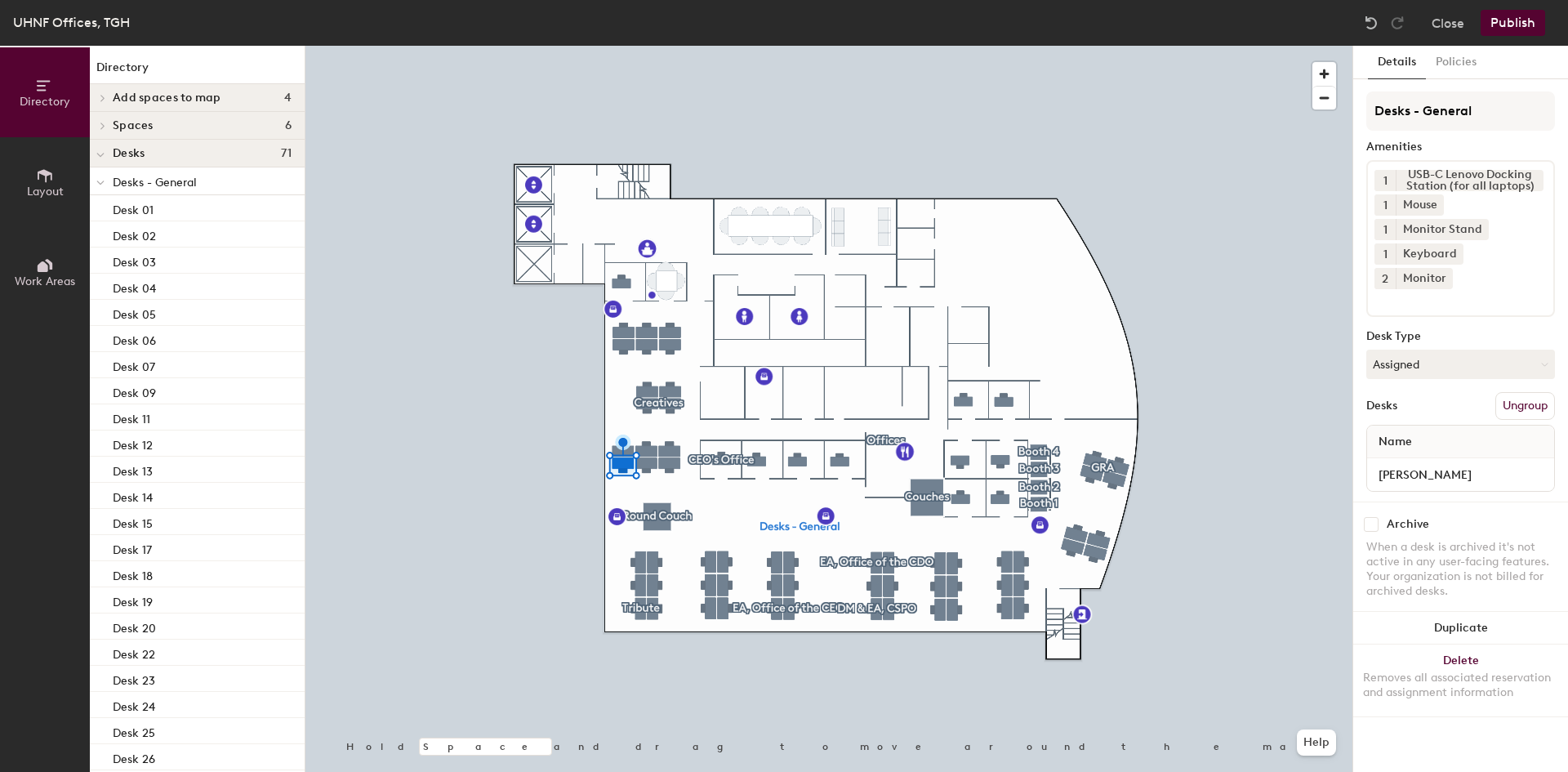
click at [1259, 45] on div at bounding box center [828, 45] width 1047 height 0
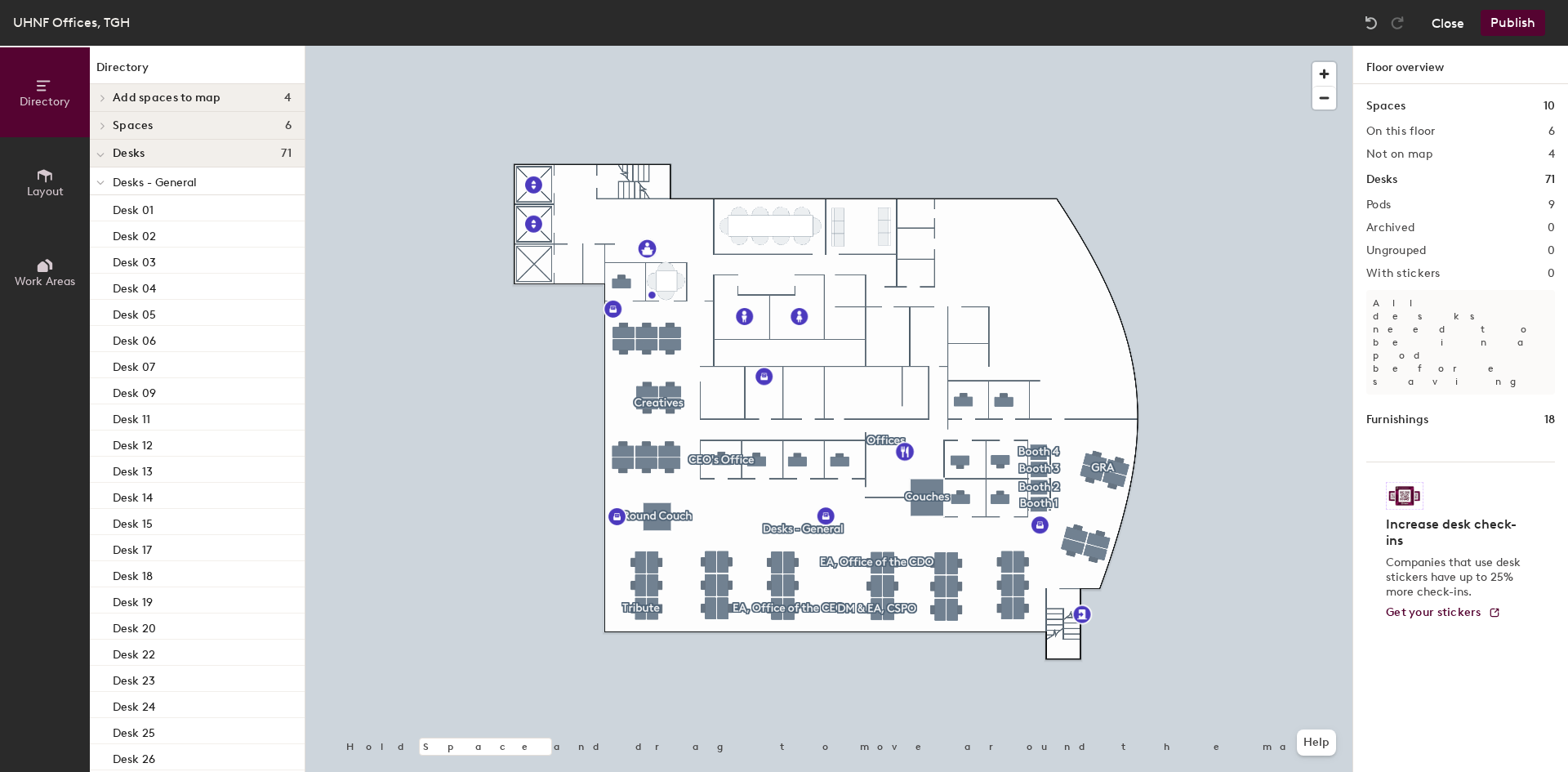
click at [1447, 26] on button "Close" at bounding box center [1447, 23] width 32 height 27
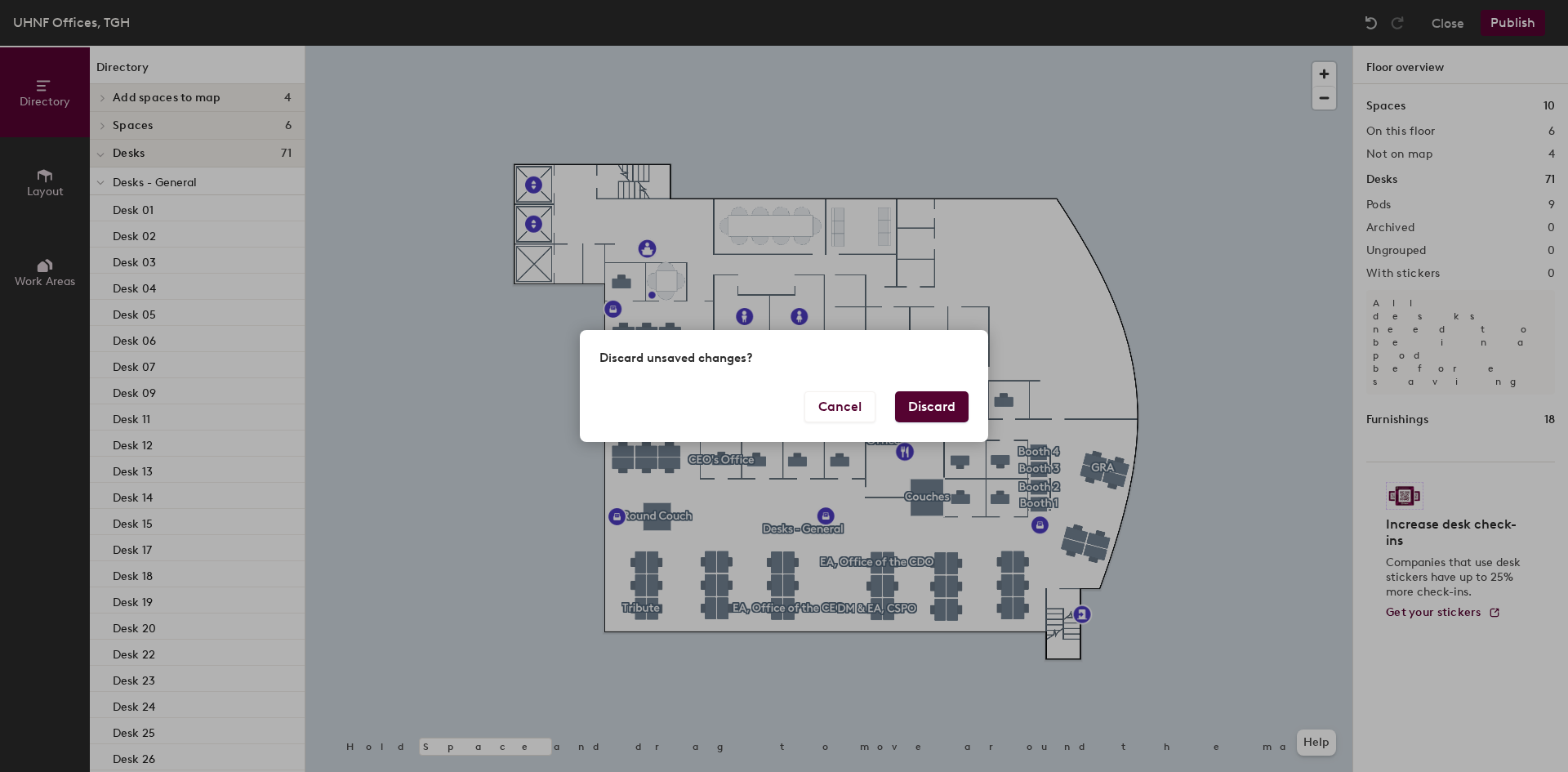
click at [939, 404] on button "Discard" at bounding box center [932, 407] width 74 height 31
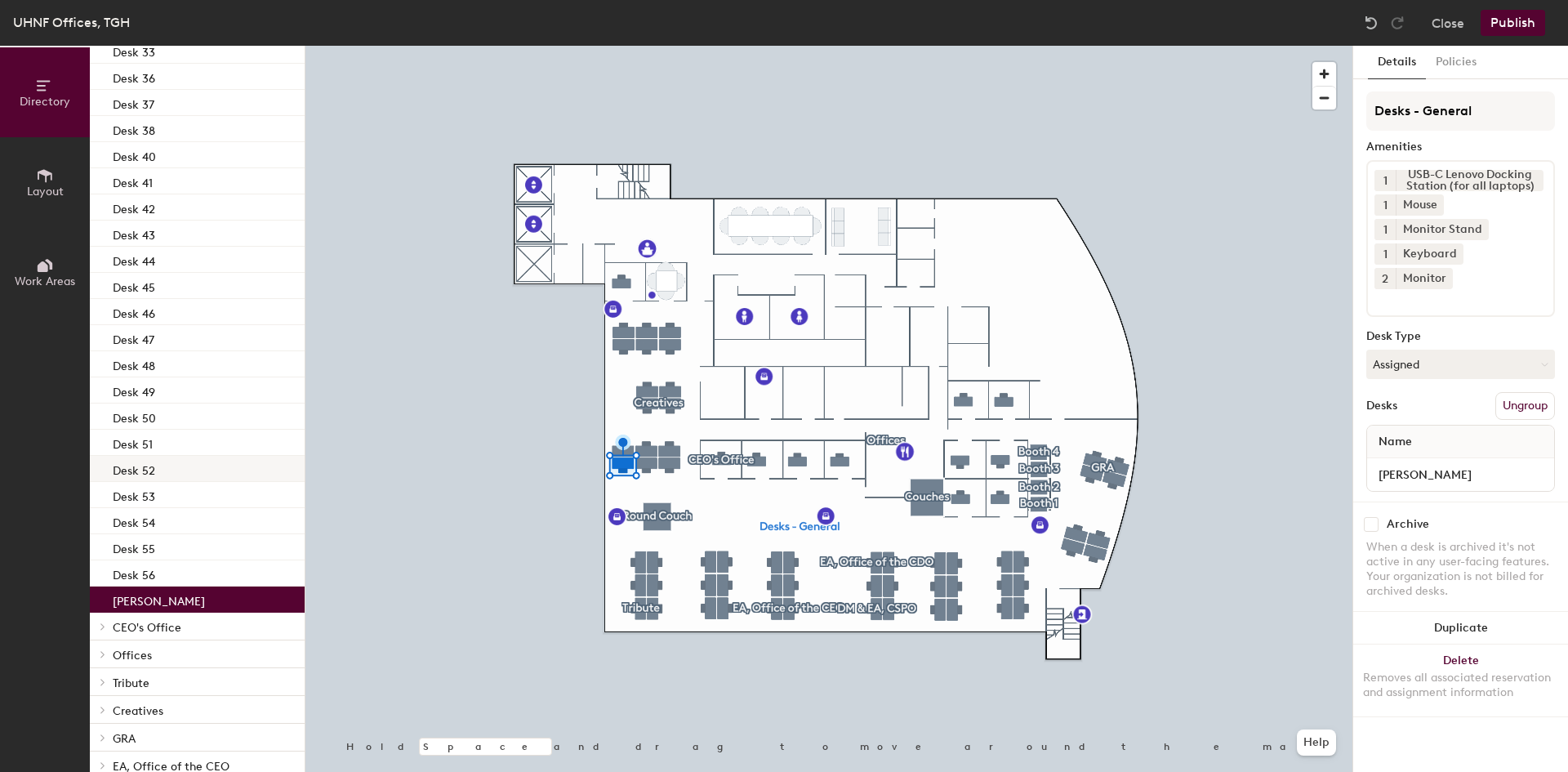
scroll to position [980, 0]
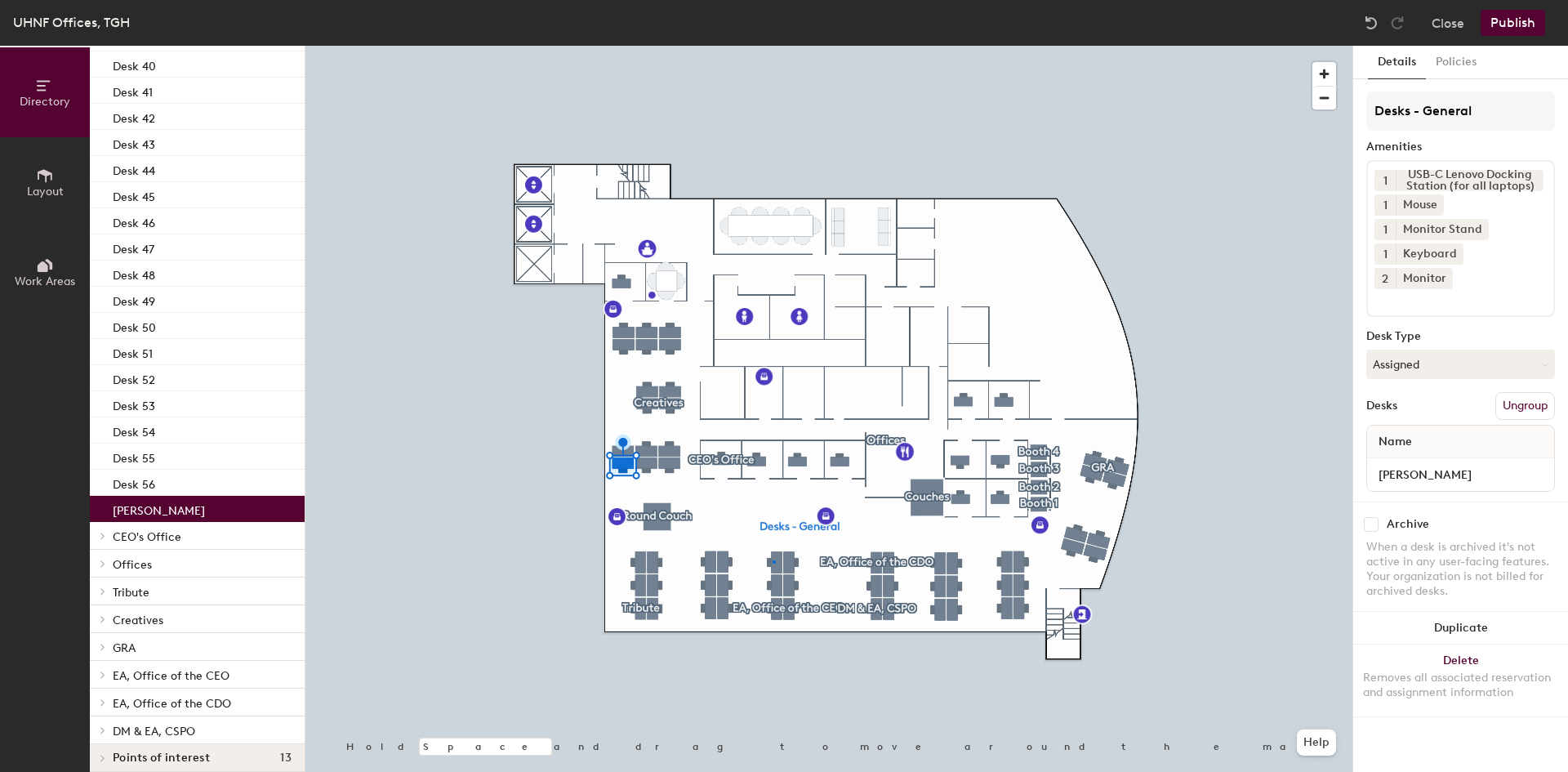
click at [772, 45] on div at bounding box center [828, 45] width 1047 height 0
click at [1450, 22] on button "Close" at bounding box center [1447, 23] width 32 height 27
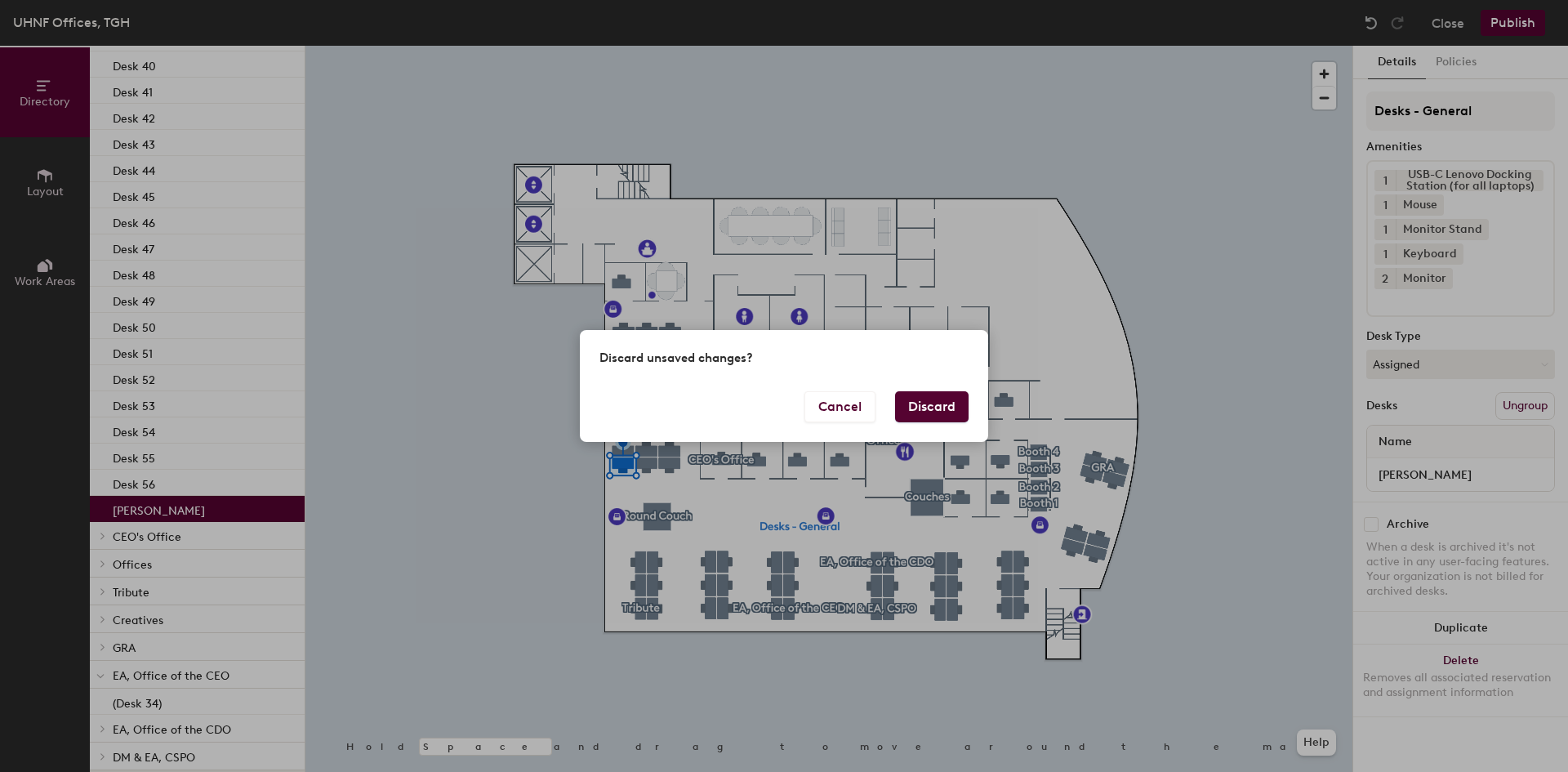
click at [918, 407] on button "Discard" at bounding box center [932, 407] width 74 height 31
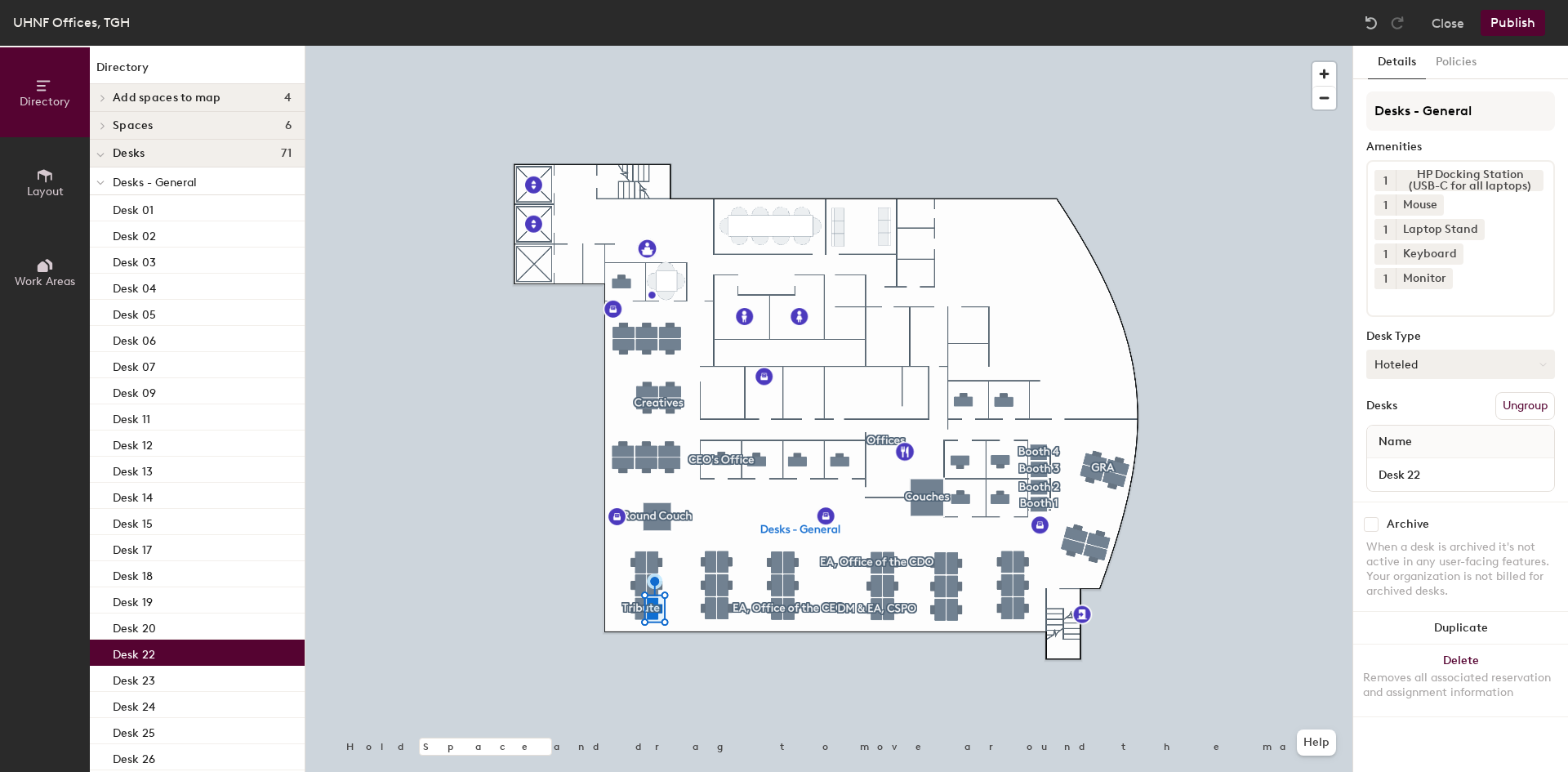
click at [1470, 349] on button "Hoteled" at bounding box center [1461, 364] width 189 height 30
click at [1418, 402] on div "Assigned" at bounding box center [1449, 414] width 163 height 25
click at [1527, 391] on button "Ungroup" at bounding box center [1525, 405] width 60 height 28
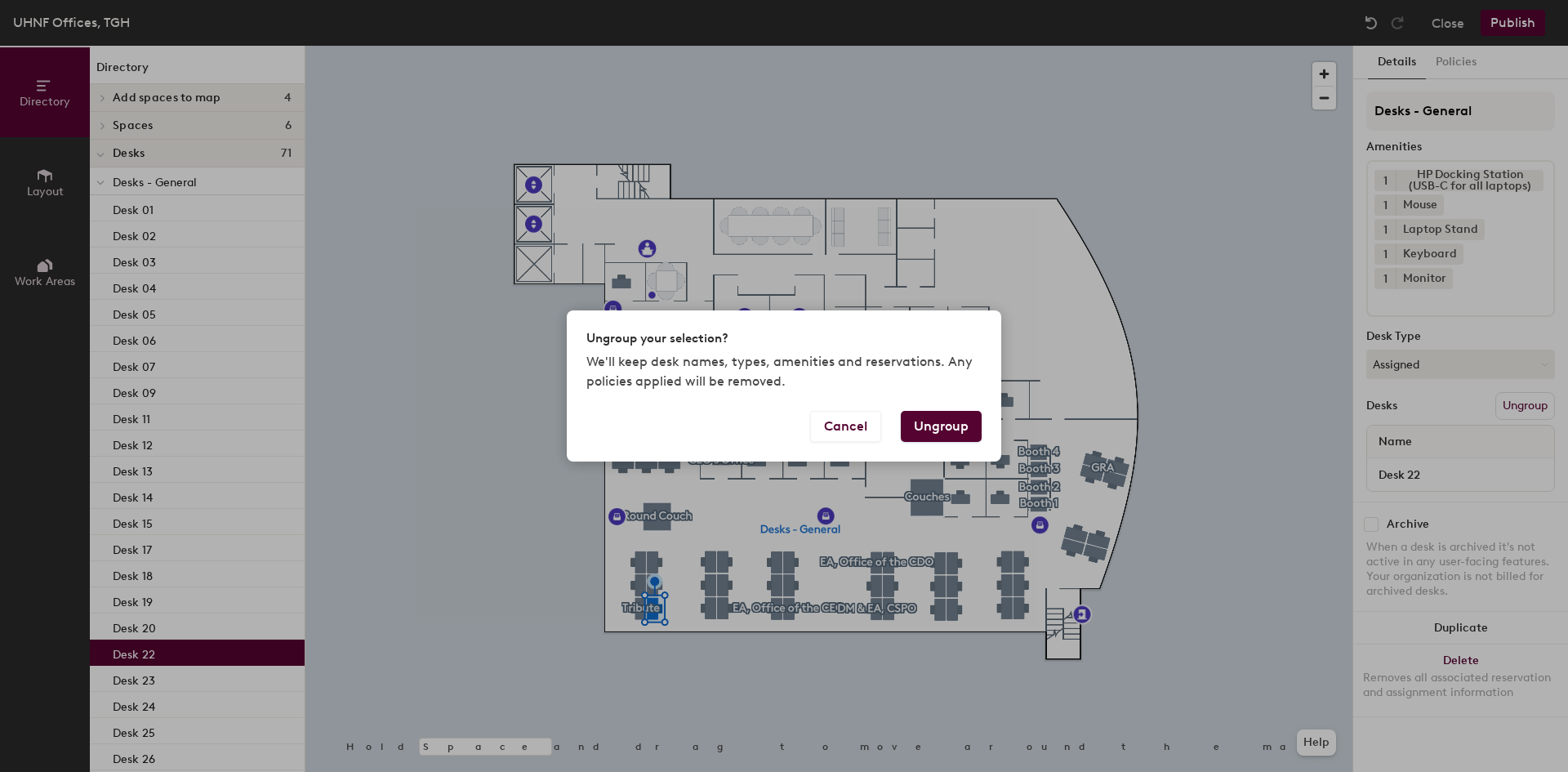
click at [933, 426] on button "Ungroup" at bounding box center [941, 427] width 81 height 31
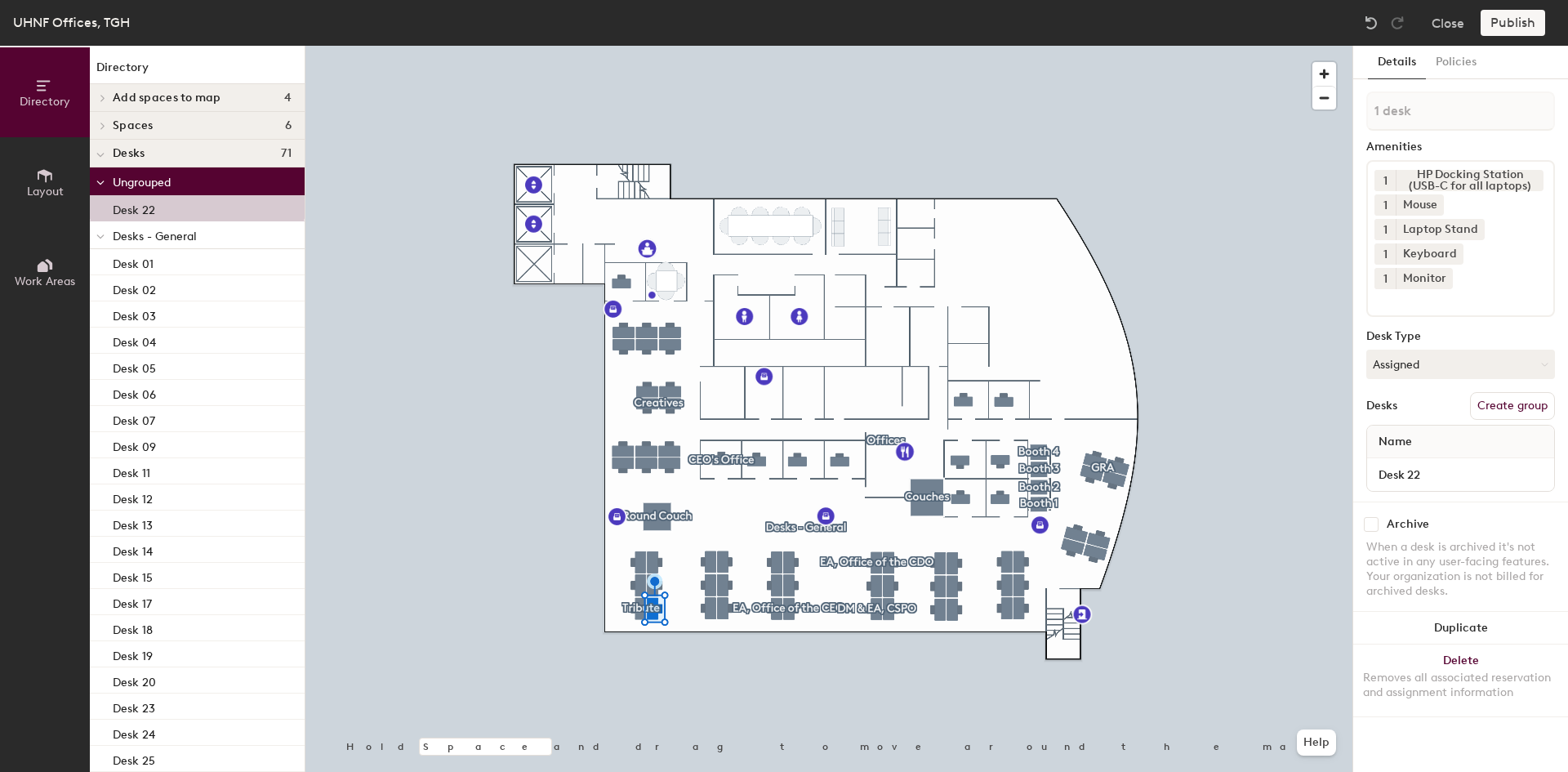
click at [1515, 391] on button "Create group" at bounding box center [1512, 405] width 85 height 28
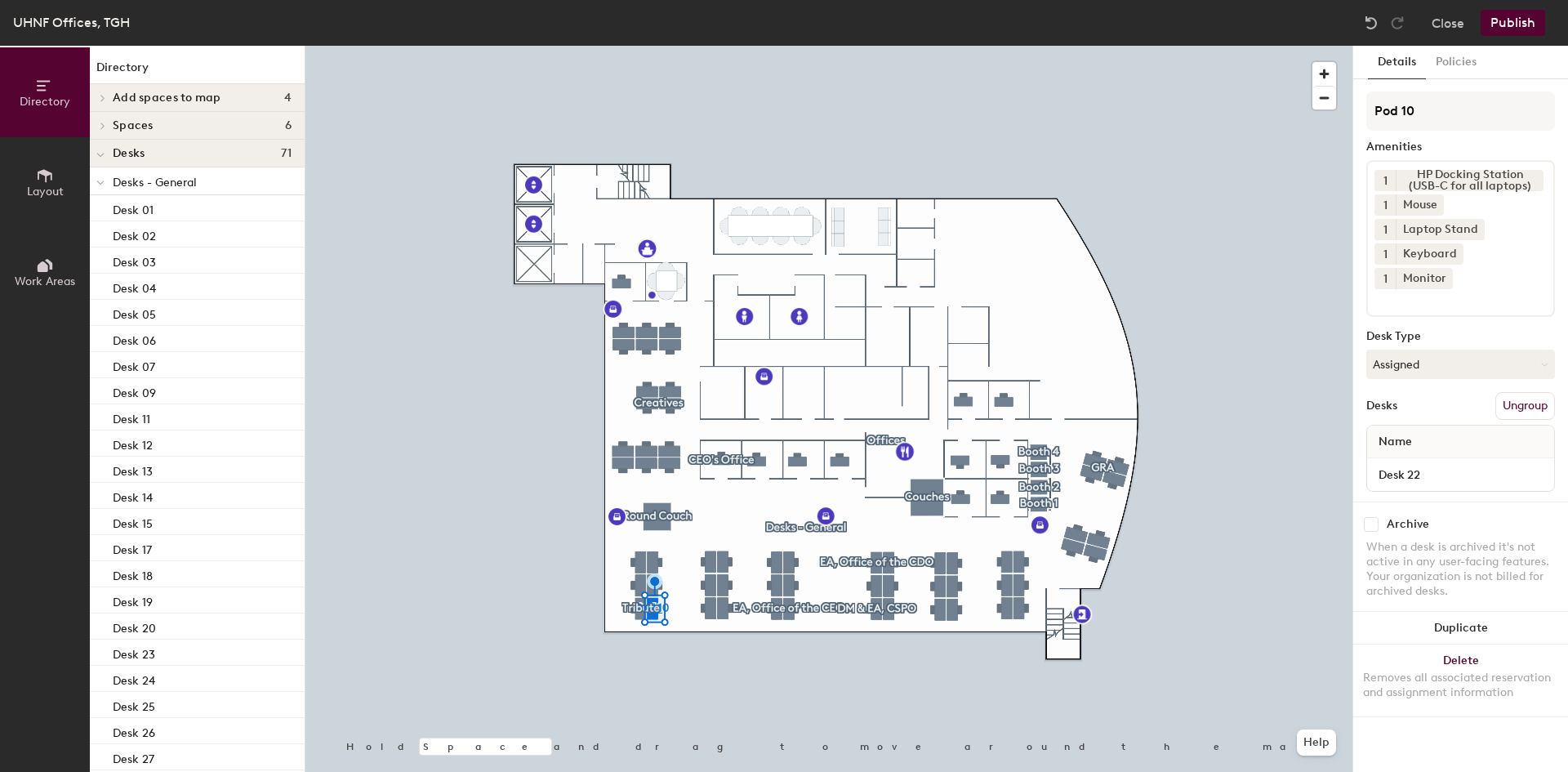
click at [1251, 101] on div "Directory Layout Work Areas Directory Add spaces to map 4 Booth 2 Breakout 1 Br…" at bounding box center [784, 408] width 1568 height 726
drag, startPoint x: 1421, startPoint y: 108, endPoint x: 1465, endPoint y: 109, distance: 44.0
click at [1422, 108] on input at bounding box center [1461, 111] width 189 height 39
paste input "Senior Director,"
click at [1413, 111] on input "Senior Director, IT/IS" at bounding box center [1461, 111] width 189 height 39
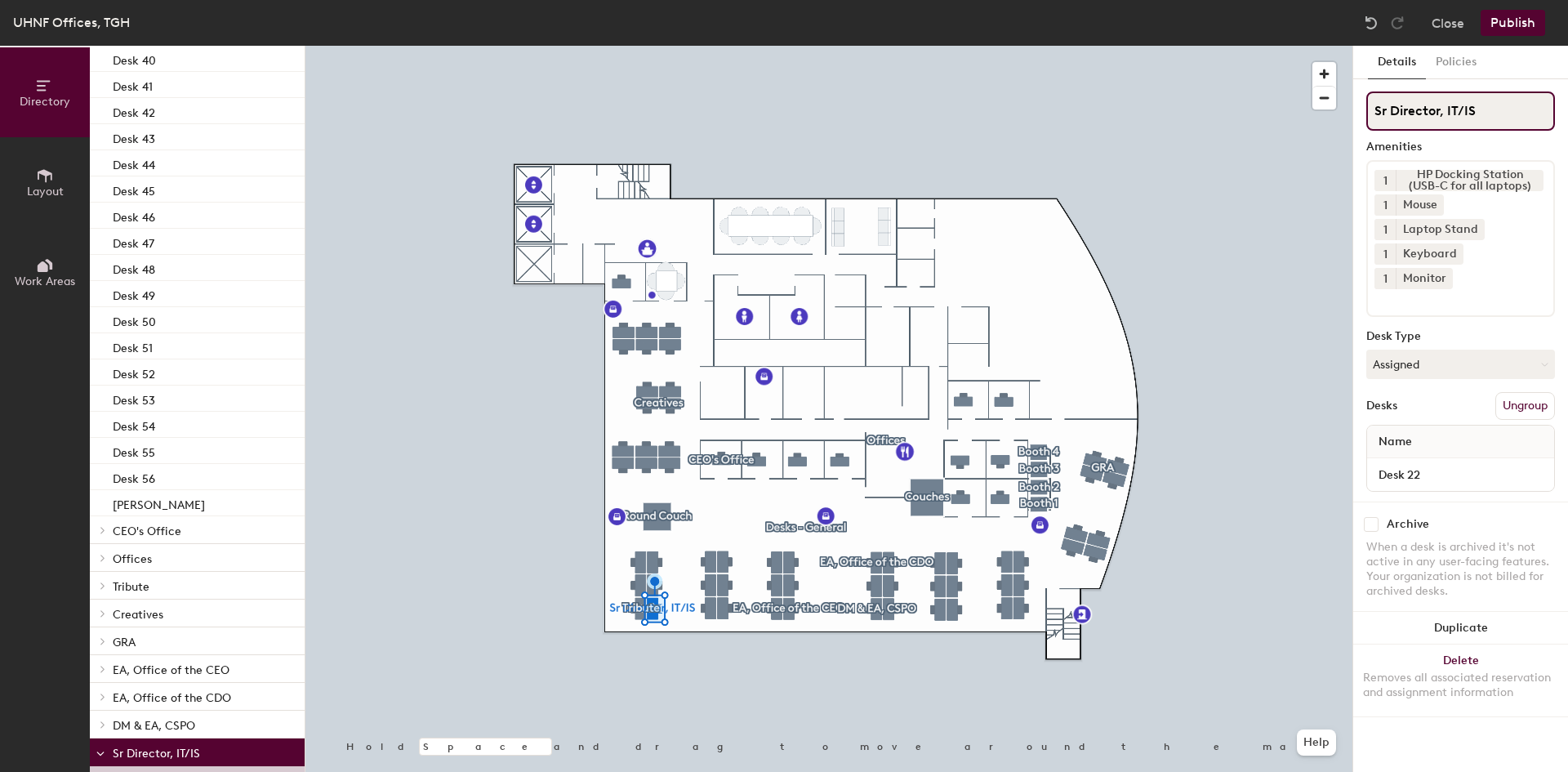
scroll to position [1021, 0]
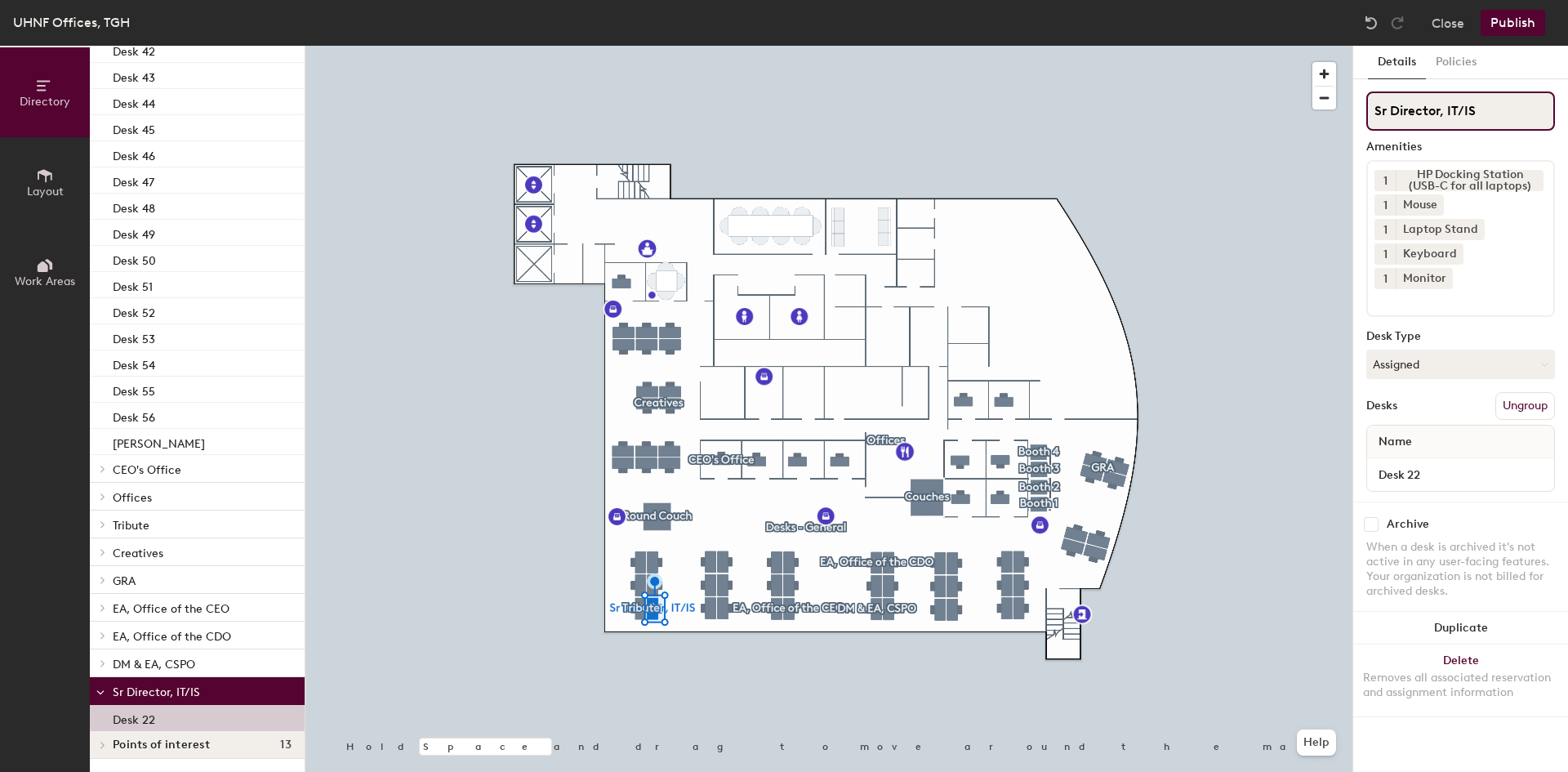
type input "Sr Director, IT/IS"
click at [1498, 14] on button "Publish" at bounding box center [1513, 23] width 65 height 27
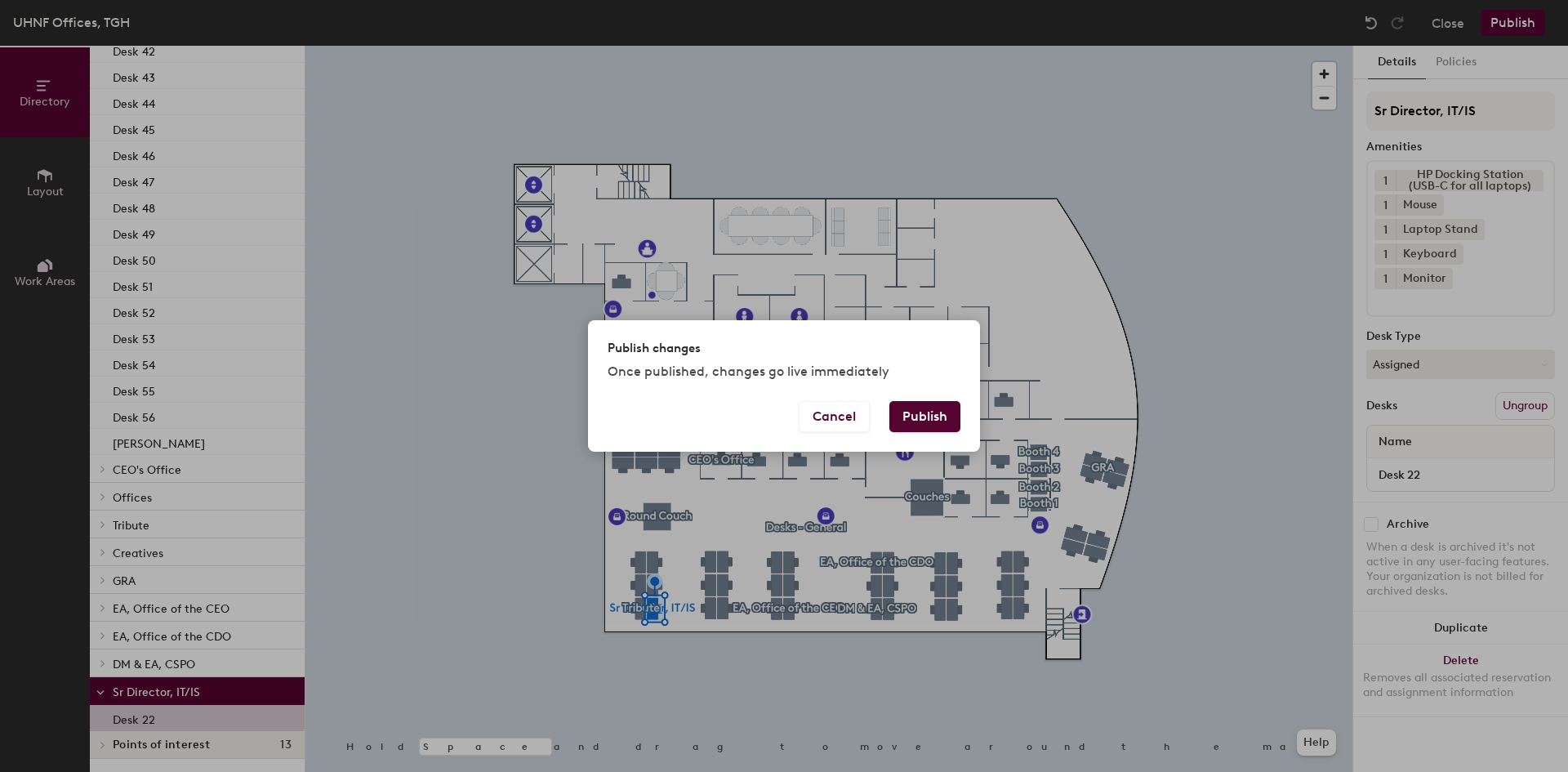
click at [929, 416] on button "Publish" at bounding box center [925, 417] width 71 height 31
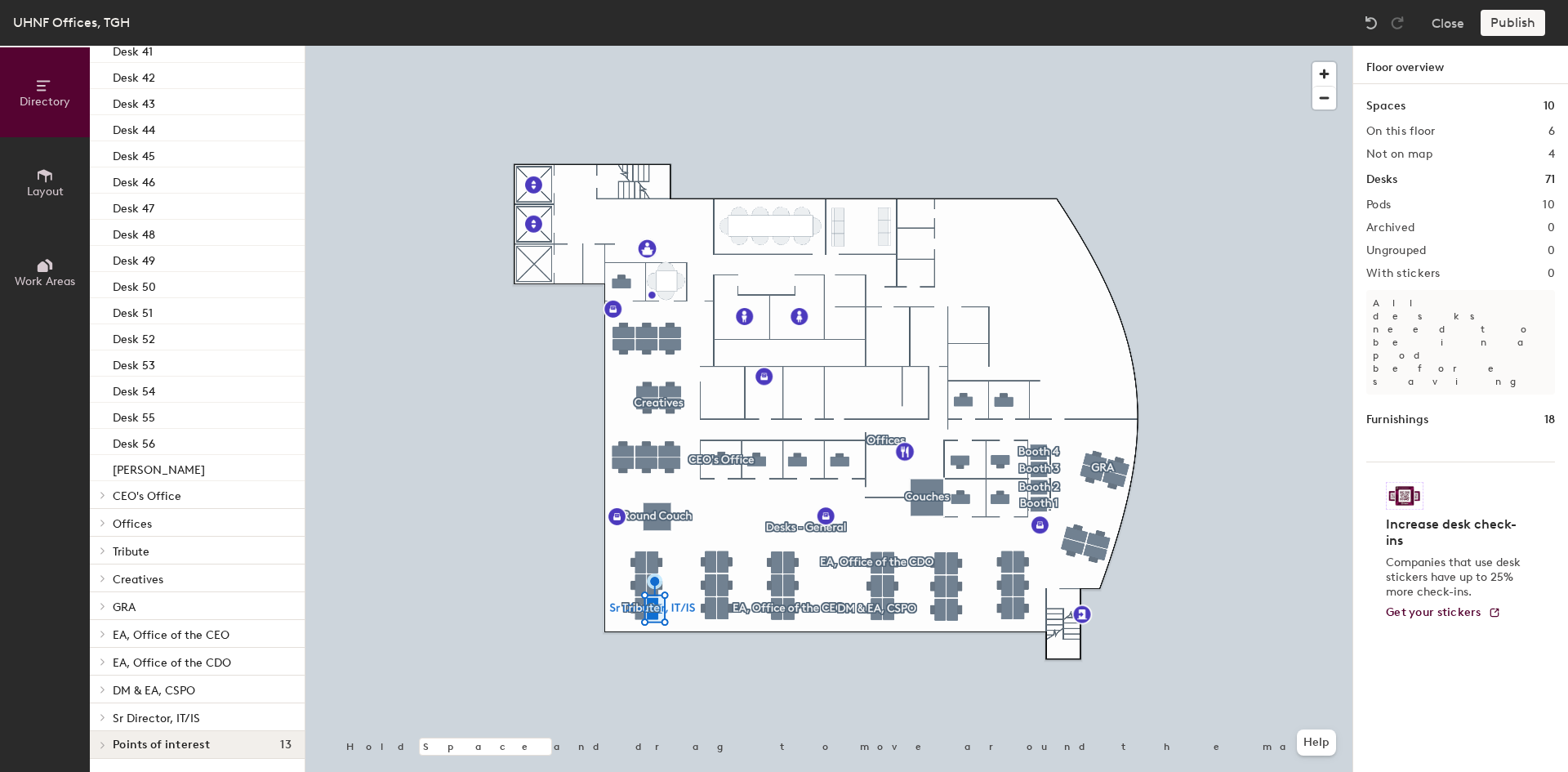
scroll to position [994, 0]
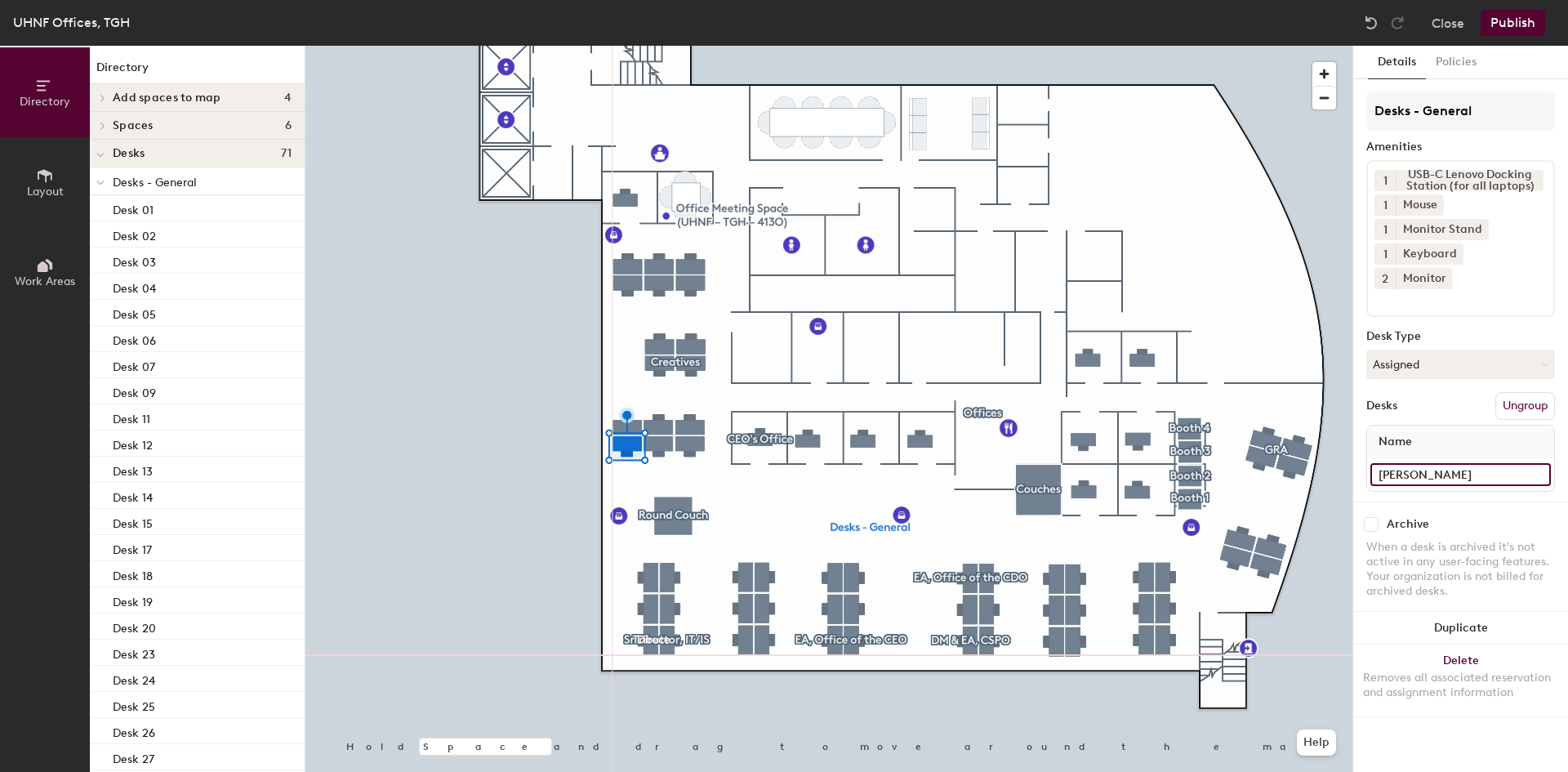
click at [1510, 463] on input "[PERSON_NAME]" at bounding box center [1460, 474] width 180 height 23
type input "Desk 16"
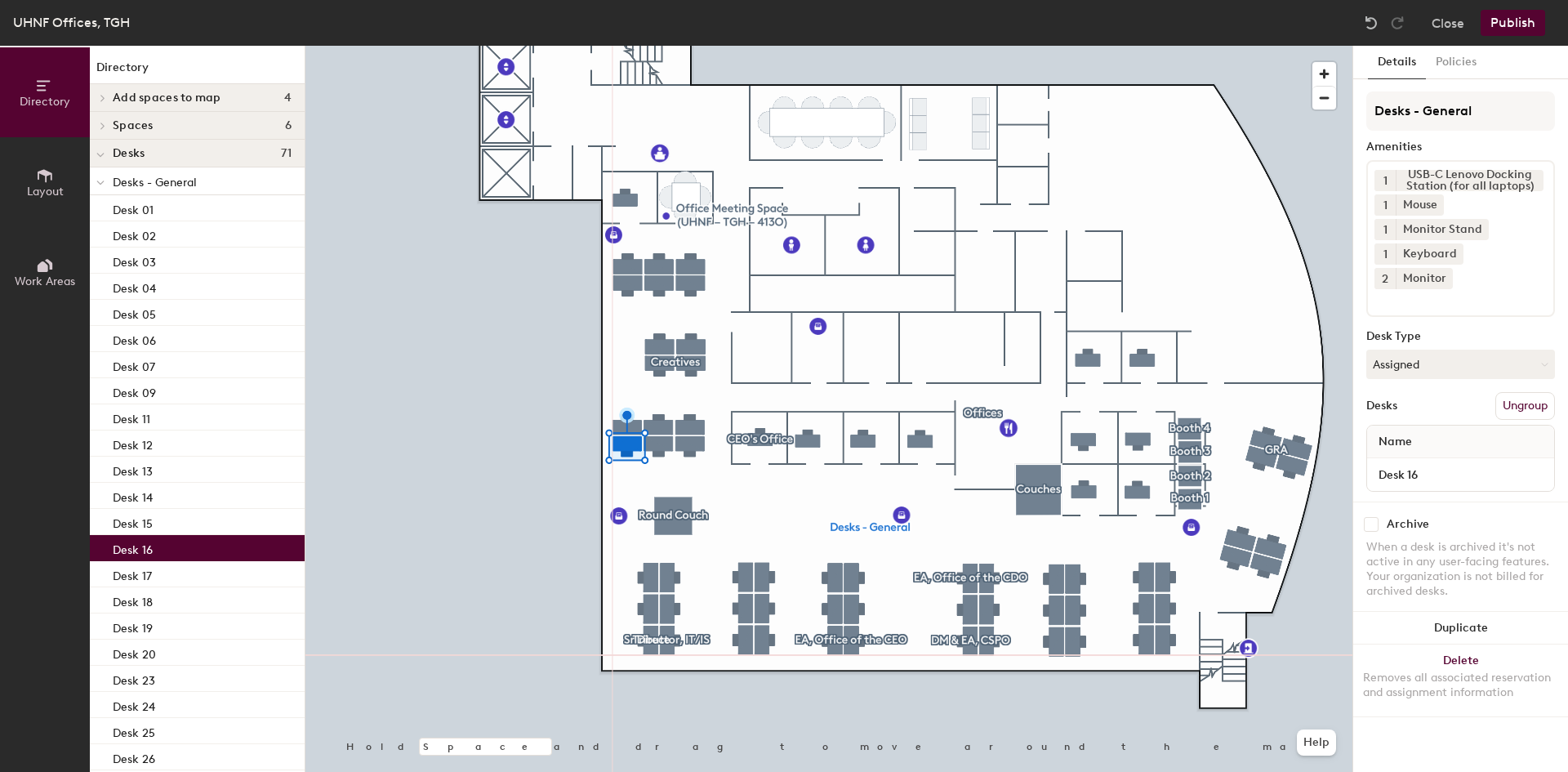
click at [1532, 391] on button "Ungroup" at bounding box center [1525, 405] width 60 height 28
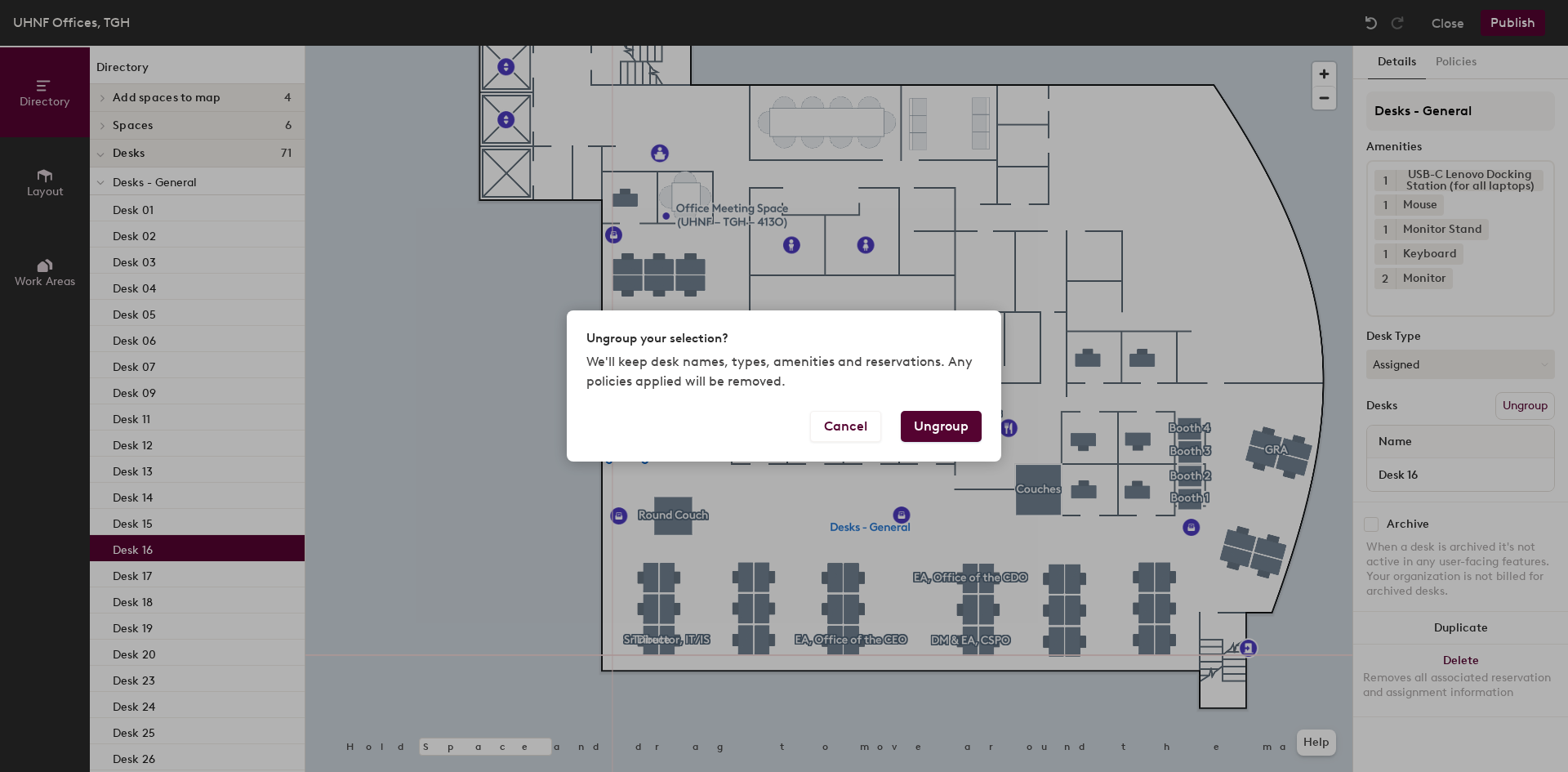
click at [965, 425] on button "Ungroup" at bounding box center [941, 427] width 81 height 31
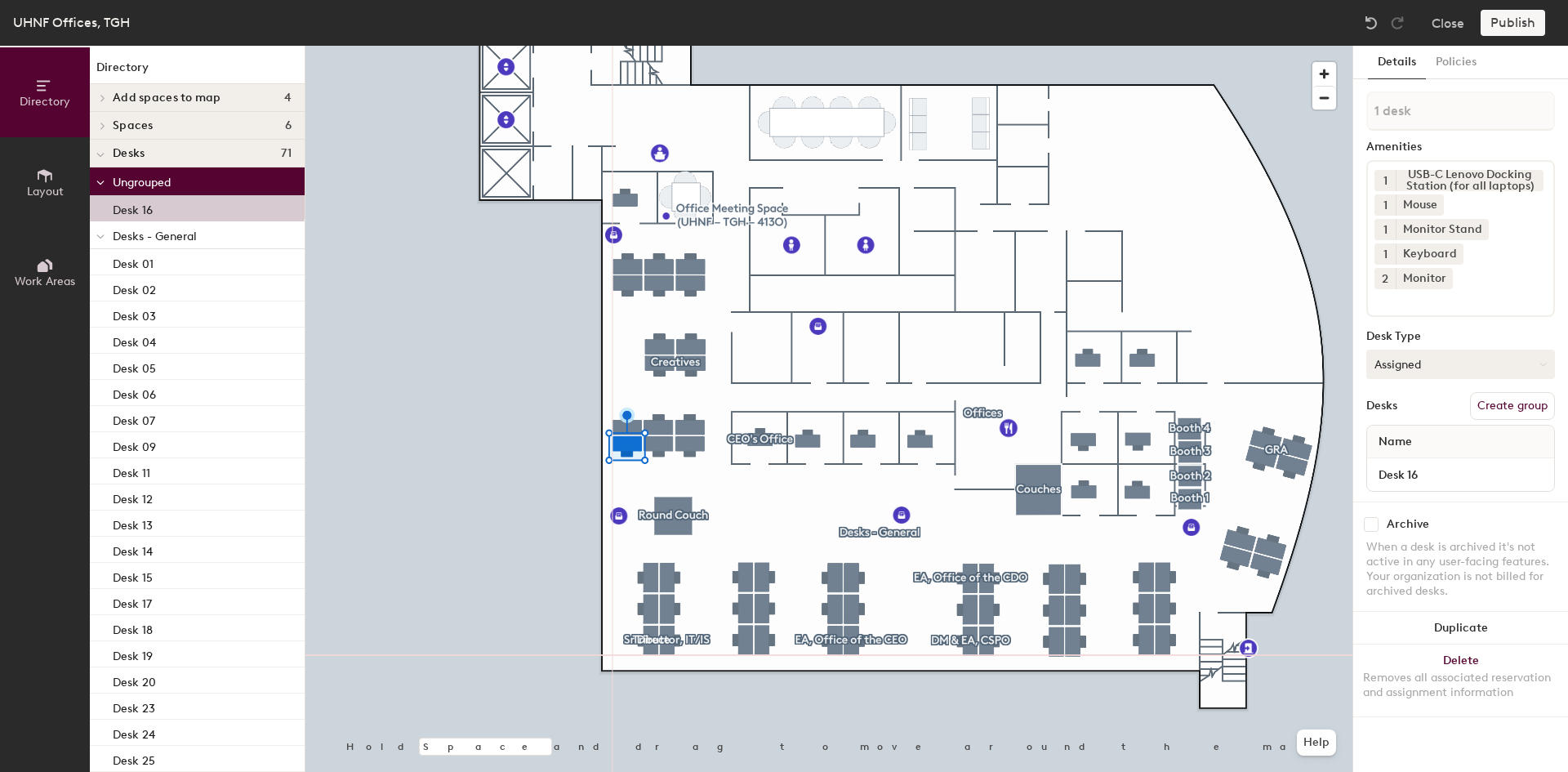
click at [1469, 349] on button "Assigned" at bounding box center [1461, 364] width 189 height 30
click at [1454, 402] on div "Assigned" at bounding box center [1449, 414] width 163 height 25
click at [1492, 391] on button "Create group" at bounding box center [1512, 405] width 85 height 28
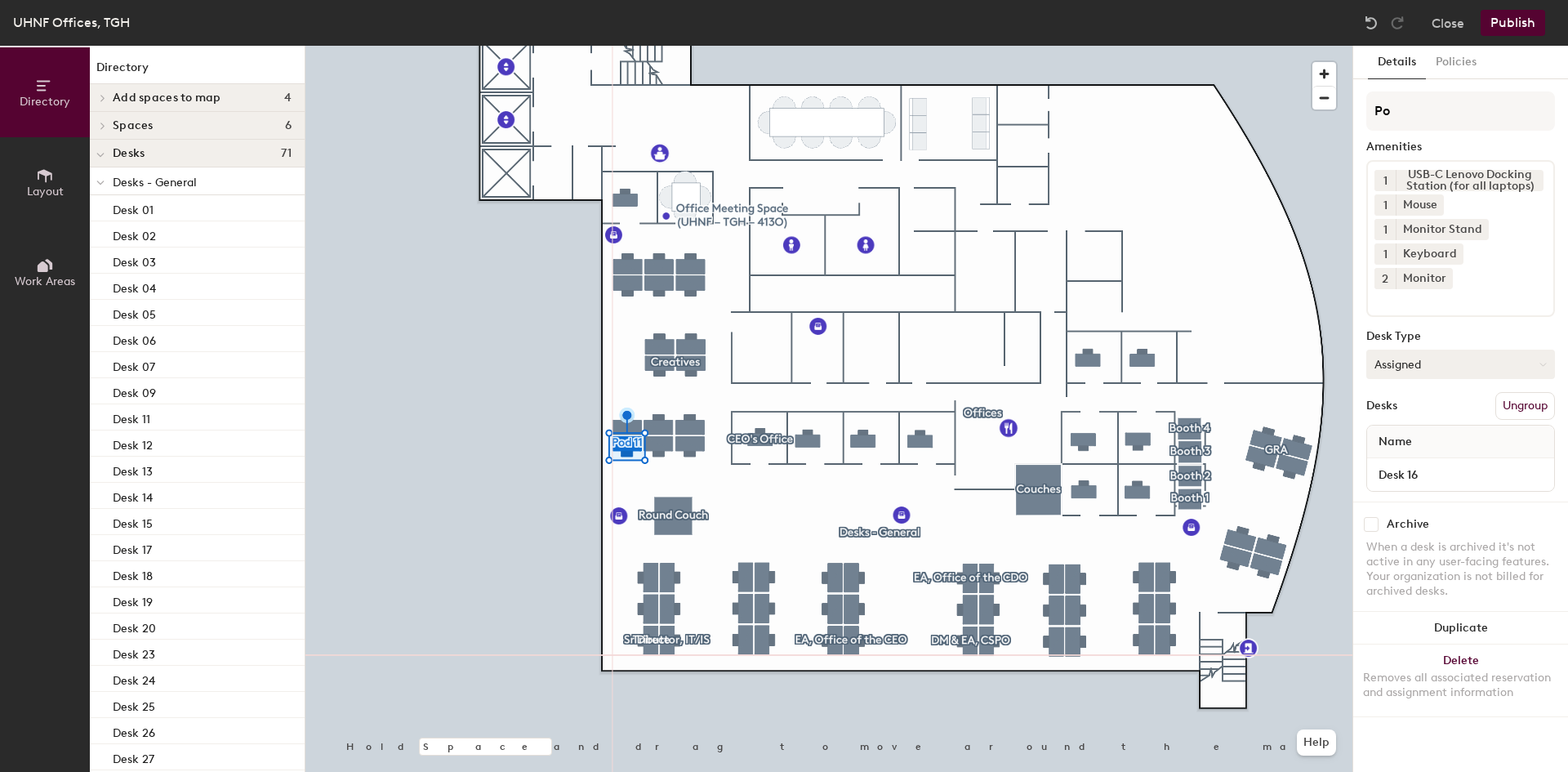
type input "P"
type input "R"
click at [1414, 108] on input at bounding box center [1461, 111] width 189 height 39
paste input "Technical Support Technician"
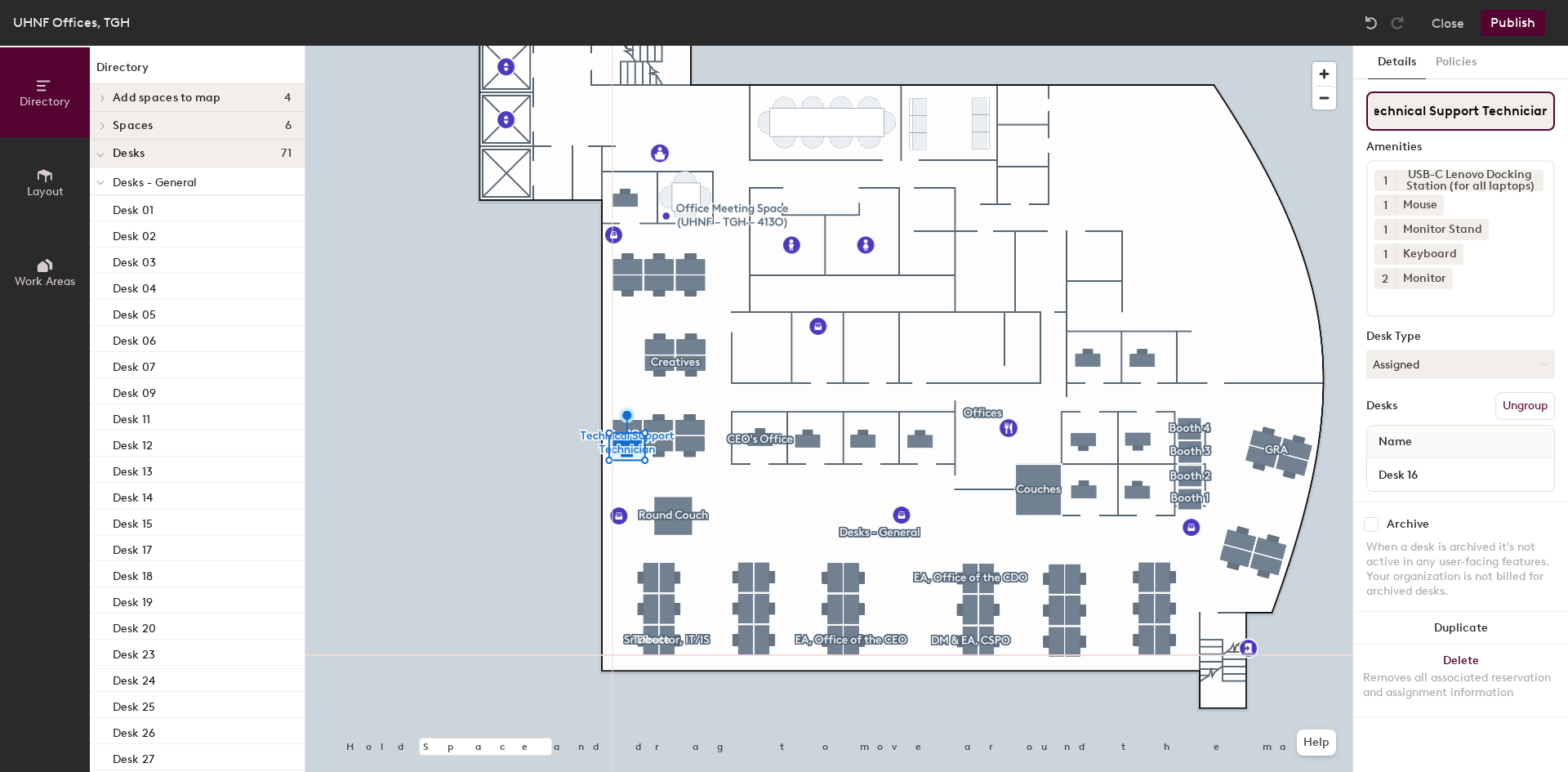
click at [1430, 116] on input "Technical Support Technician" at bounding box center [1461, 111] width 189 height 39
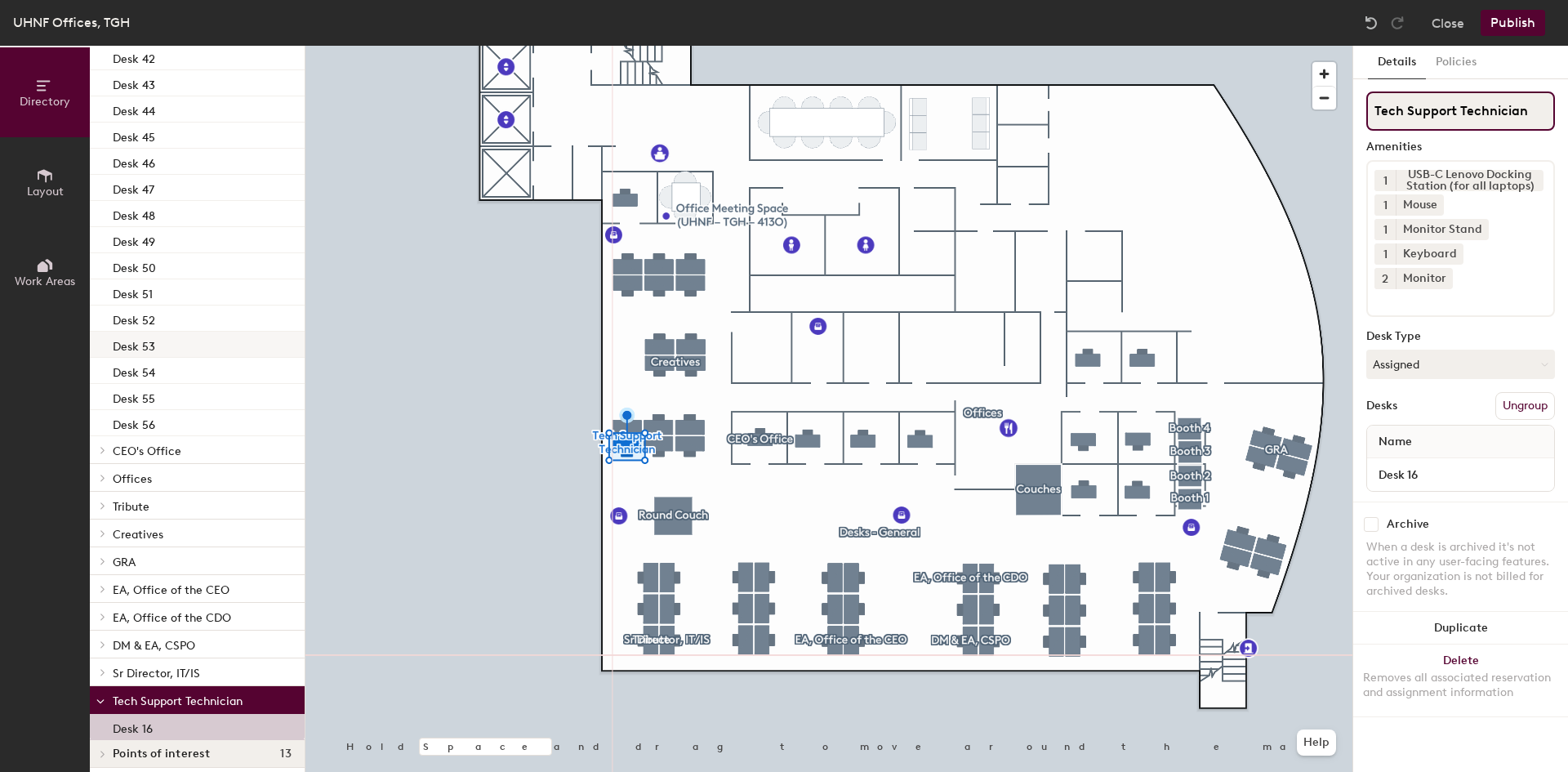
scroll to position [1022, 0]
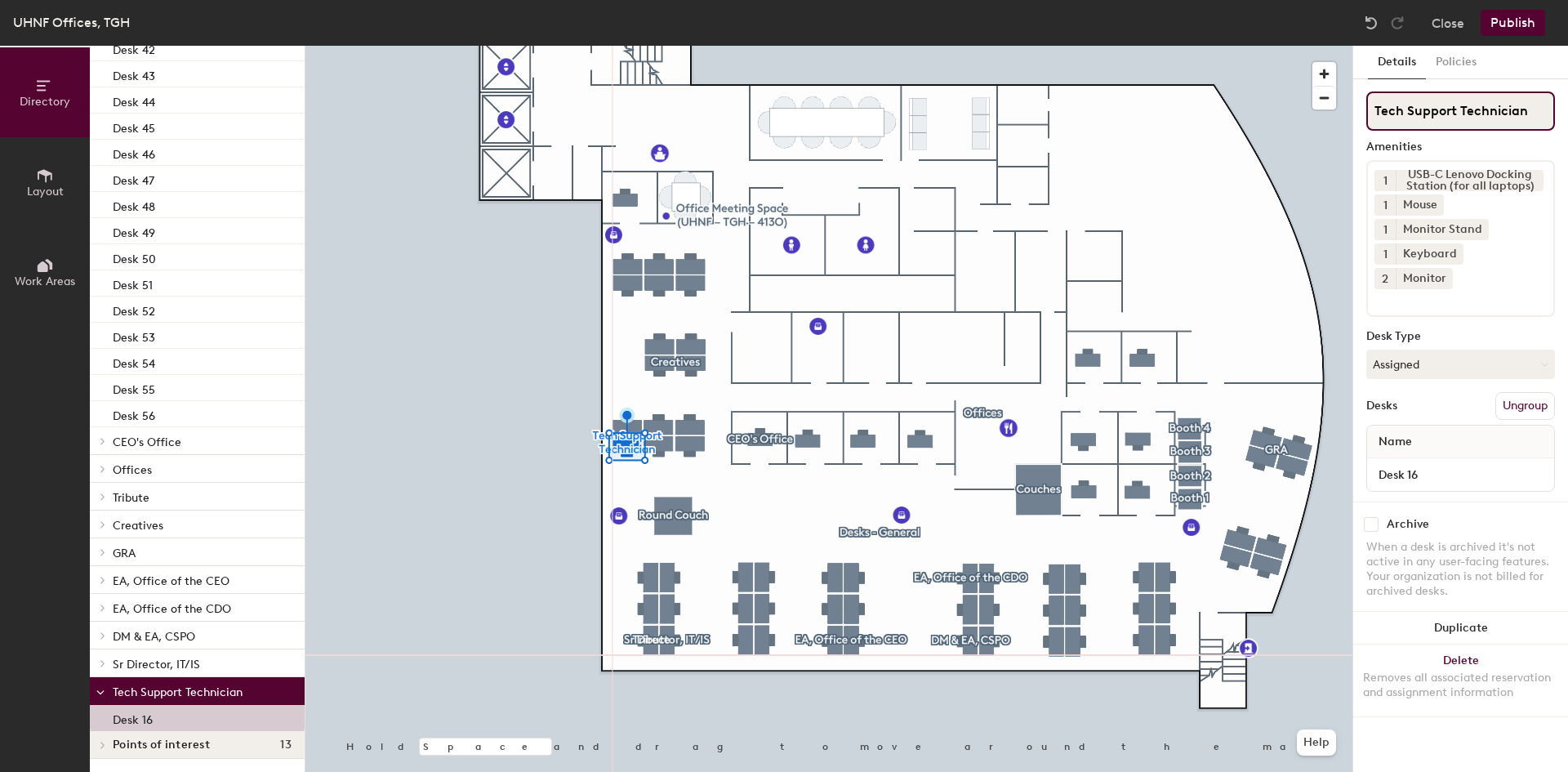
type input "Tech Support Technician"
click at [1508, 26] on button "Publish" at bounding box center [1513, 23] width 65 height 27
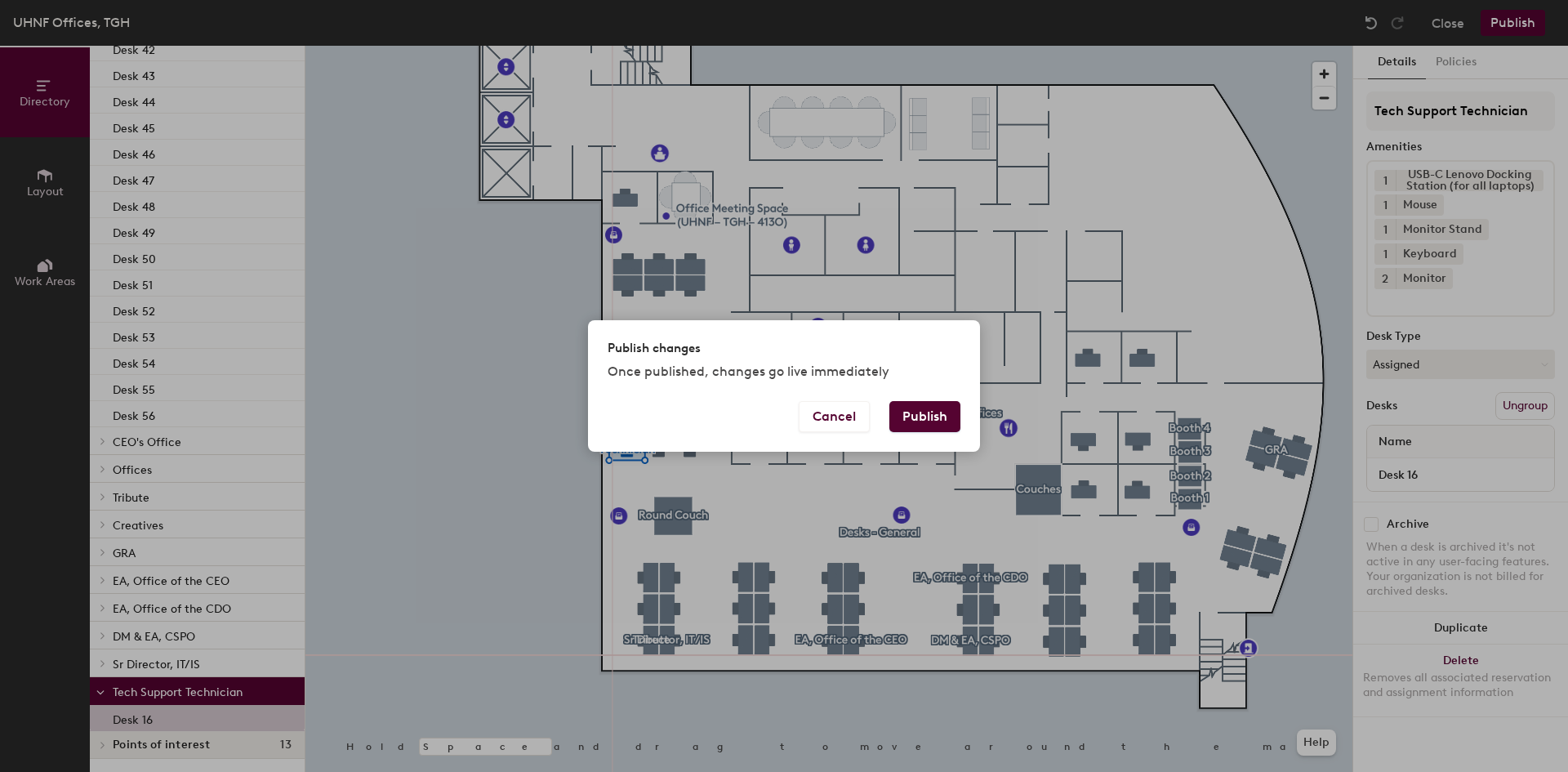
click at [932, 416] on button "Publish" at bounding box center [925, 417] width 71 height 31
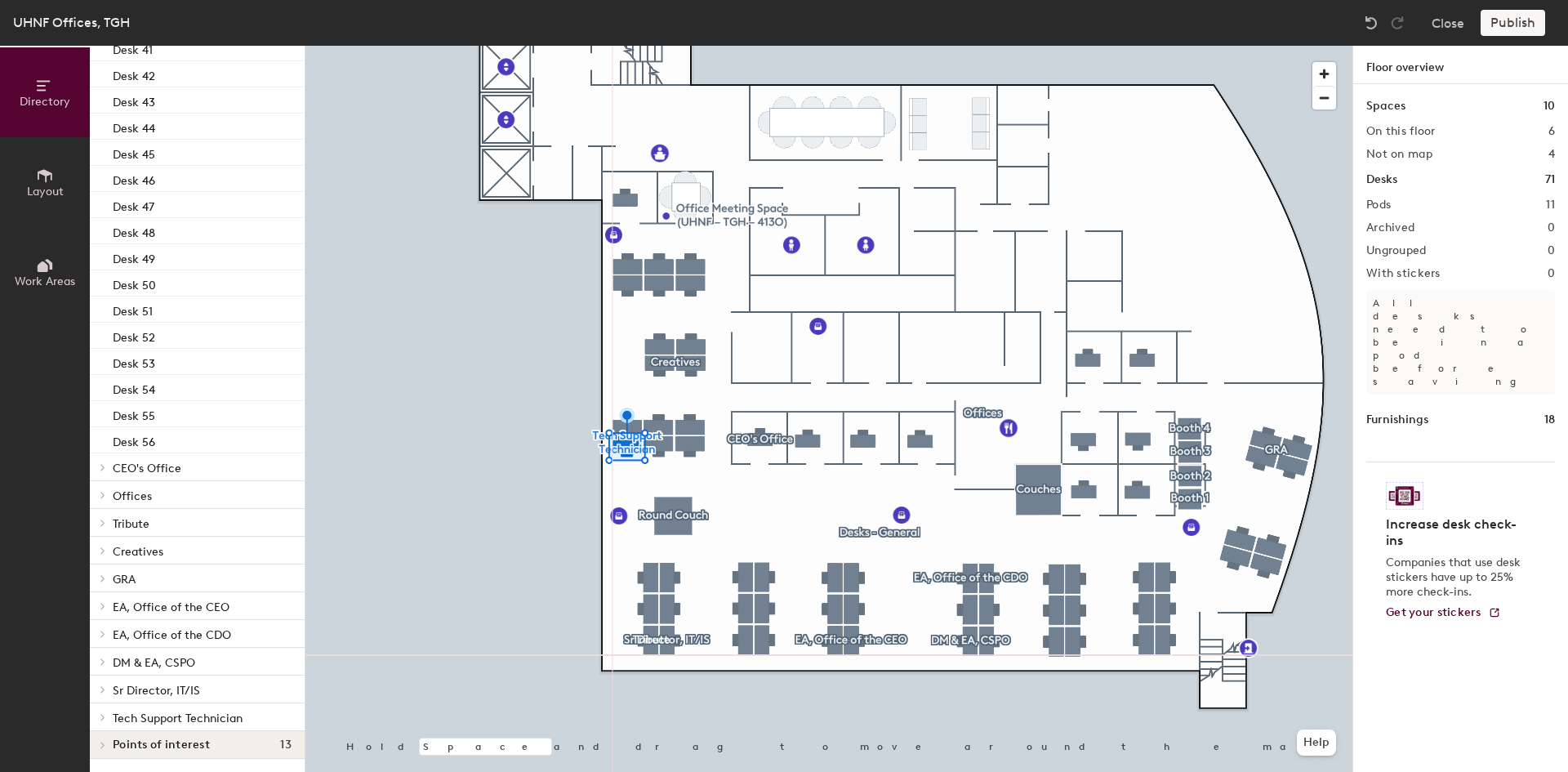
scroll to position [996, 0]
